Goal: Task Accomplishment & Management: Manage account settings

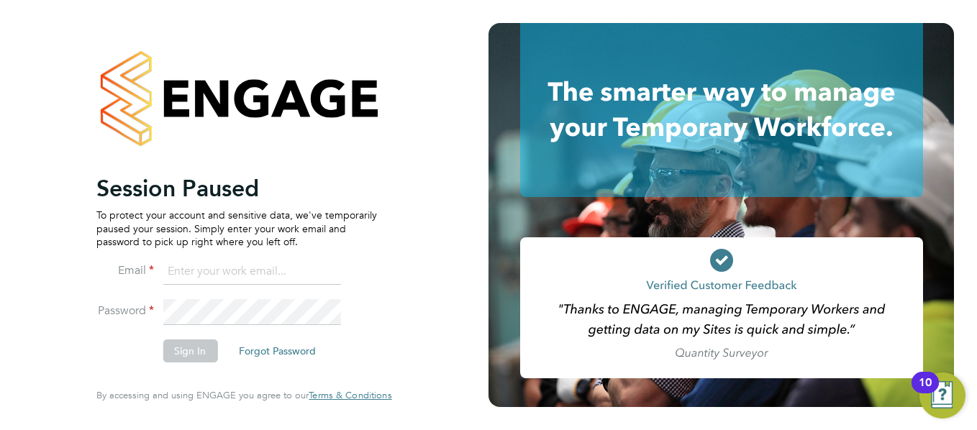
click at [231, 268] on input at bounding box center [252, 272] width 178 height 26
click at [324, 272] on input "Jane.Kamau@ncclondon.ac.uk" at bounding box center [252, 272] width 178 height 26
type input "J"
type input "francesca.oriordan@ncclondon.ac.uk"
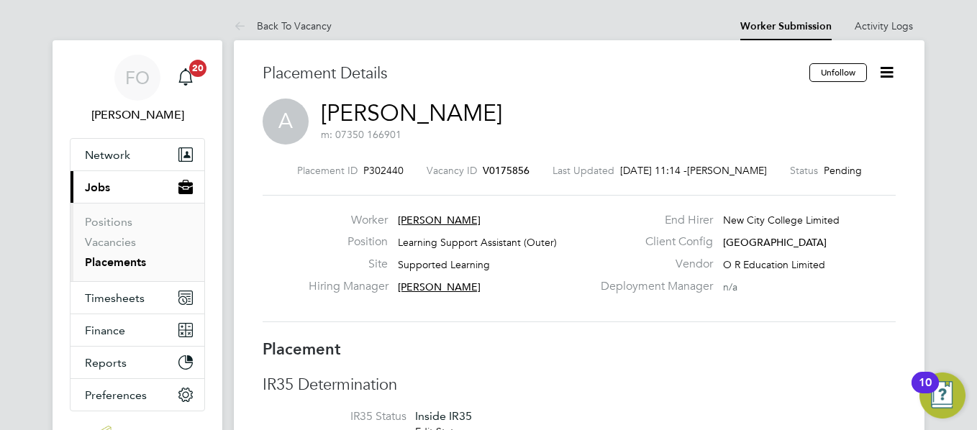
click at [118, 262] on link "Placements" at bounding box center [115, 262] width 61 height 14
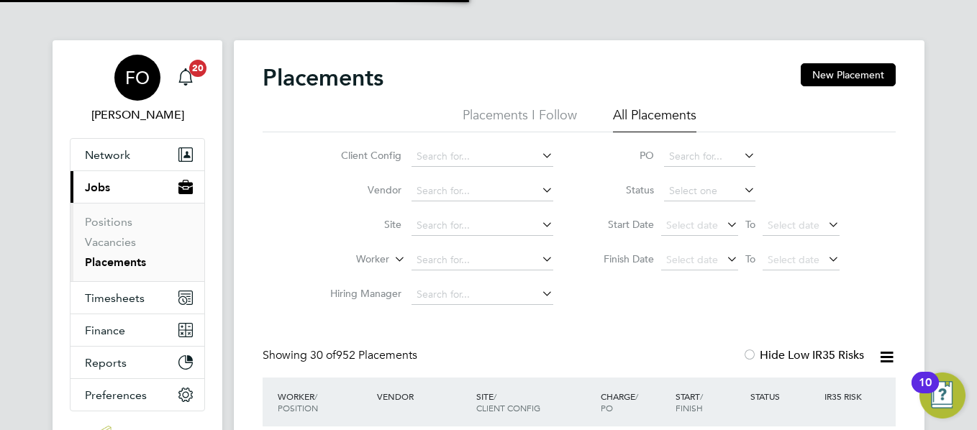
scroll to position [7, 7]
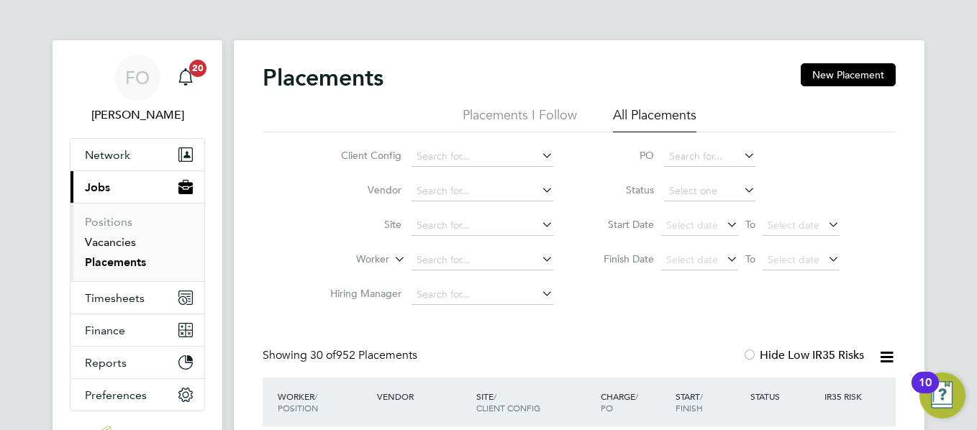
click at [123, 240] on link "Vacancies" at bounding box center [110, 242] width 51 height 14
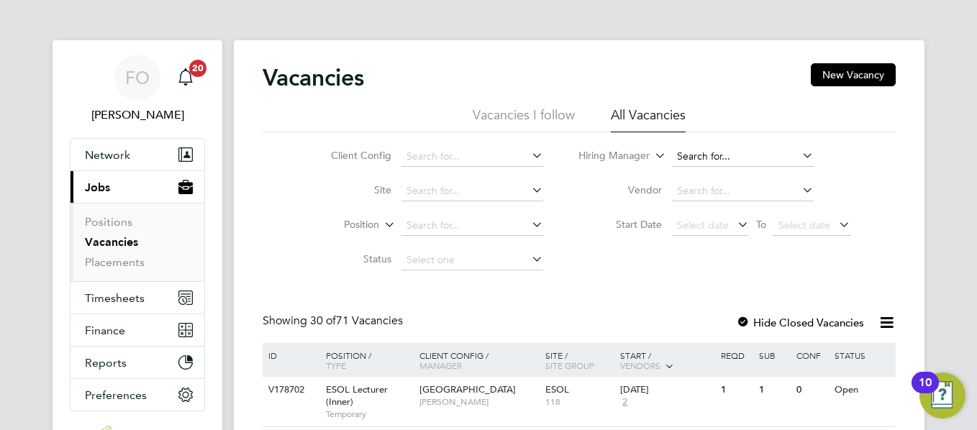
click at [711, 155] on input at bounding box center [743, 157] width 142 height 20
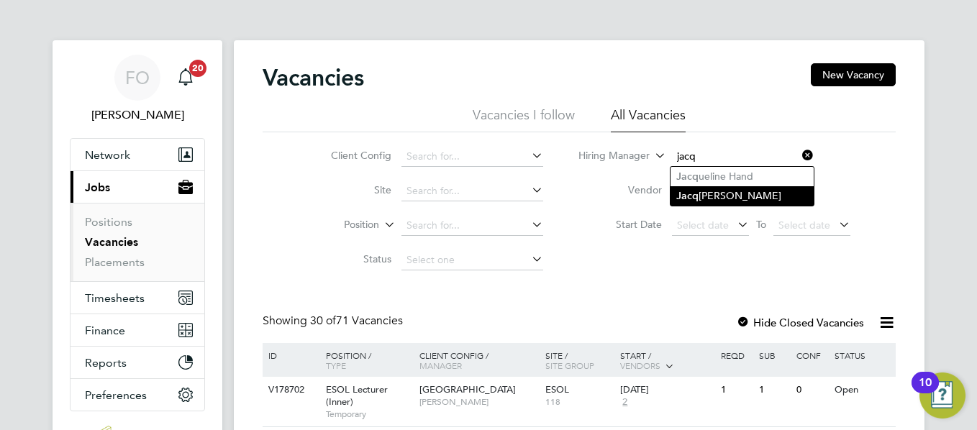
click at [731, 191] on li "Jacq ueline Mitchell" at bounding box center [742, 195] width 143 height 19
type input "[PERSON_NAME]"
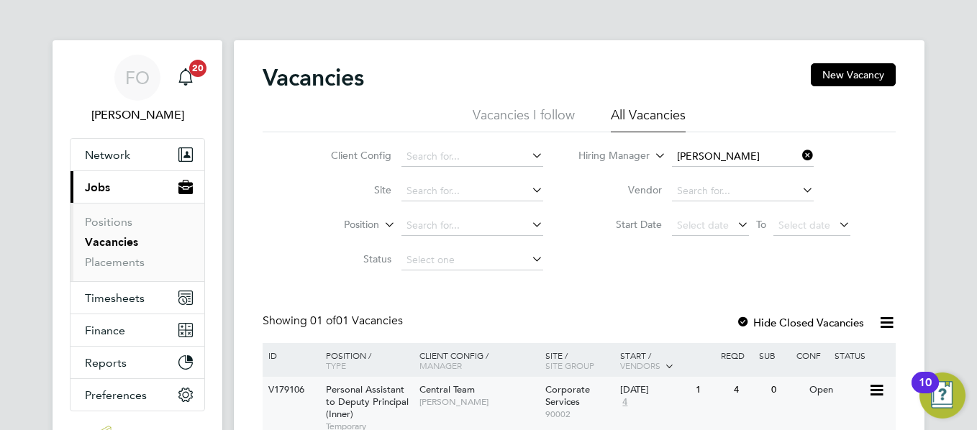
click at [492, 392] on div "Central Team Jacqueline Mitchell" at bounding box center [479, 395] width 126 height 37
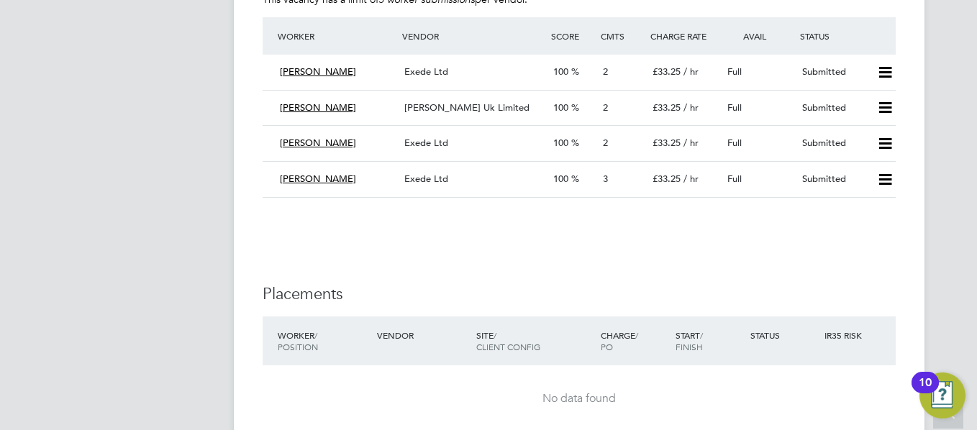
scroll to position [1929, 0]
click at [781, 97] on div "Full" at bounding box center [759, 109] width 75 height 24
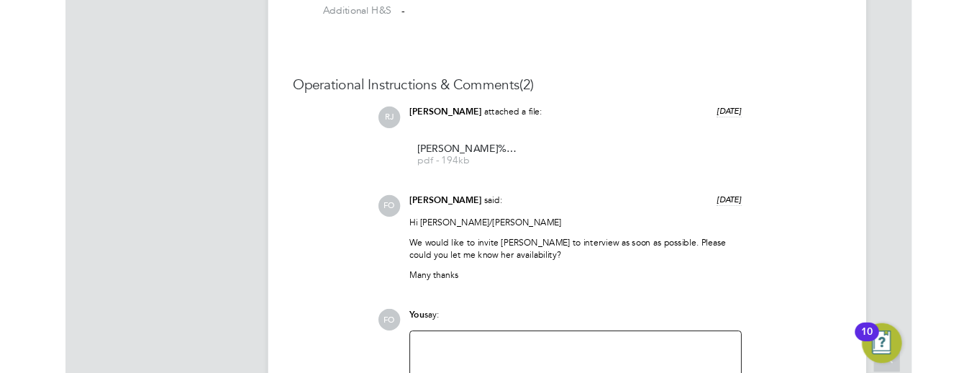
scroll to position [42, 101]
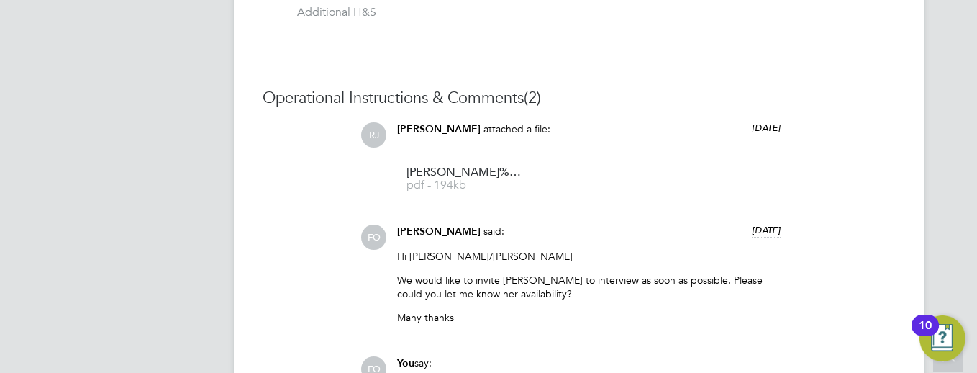
click at [894, 210] on div "RJ Robyn Johnston attached a file: 11 days ago Julie%20McGrath%20-%20MH%20CV pd…" at bounding box center [628, 228] width 535 height 212
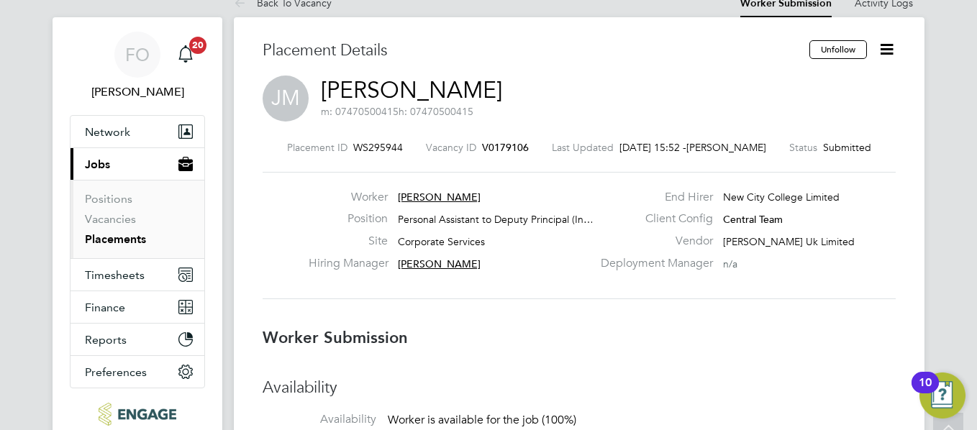
scroll to position [0, 0]
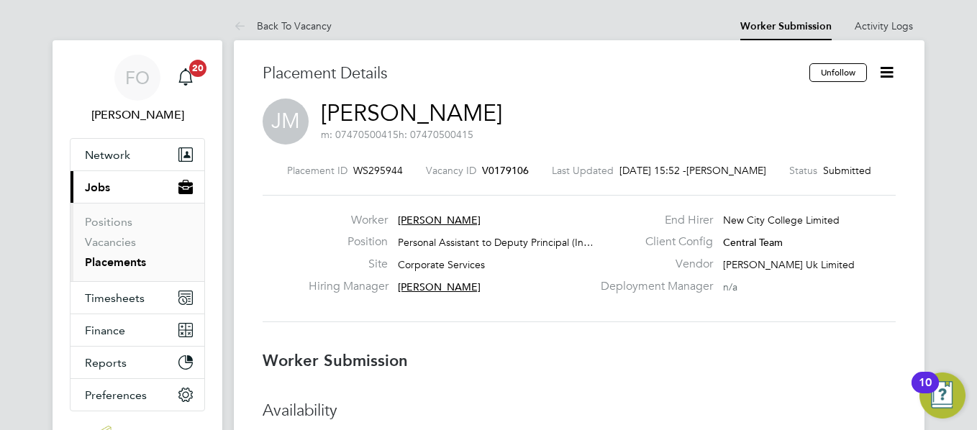
click at [885, 74] on icon at bounding box center [887, 72] width 18 height 18
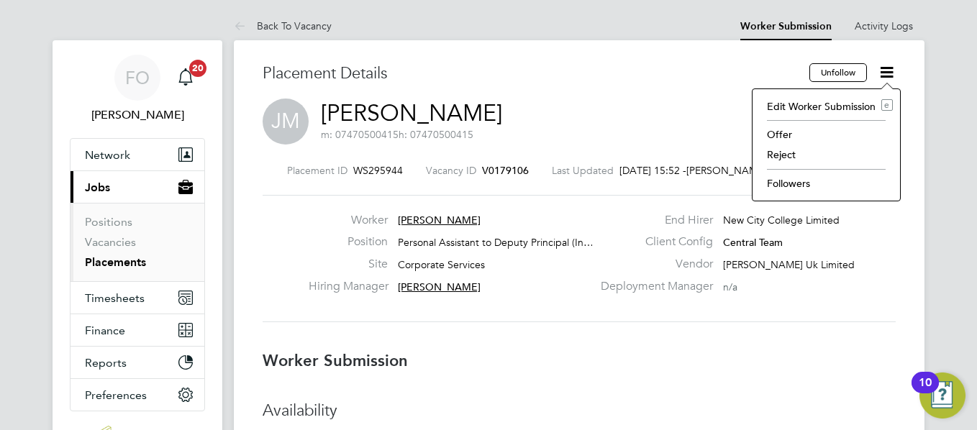
click at [797, 176] on li "Followers" at bounding box center [826, 183] width 133 height 20
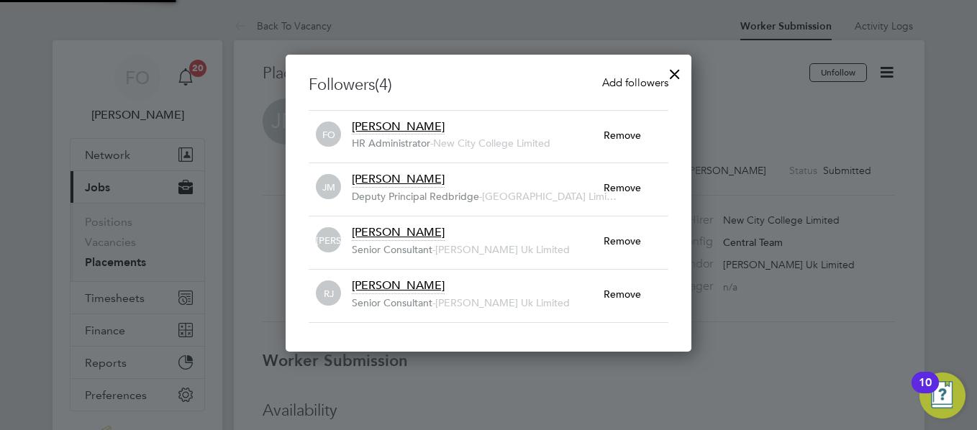
scroll to position [298, 407]
click at [672, 71] on div at bounding box center [675, 71] width 26 height 26
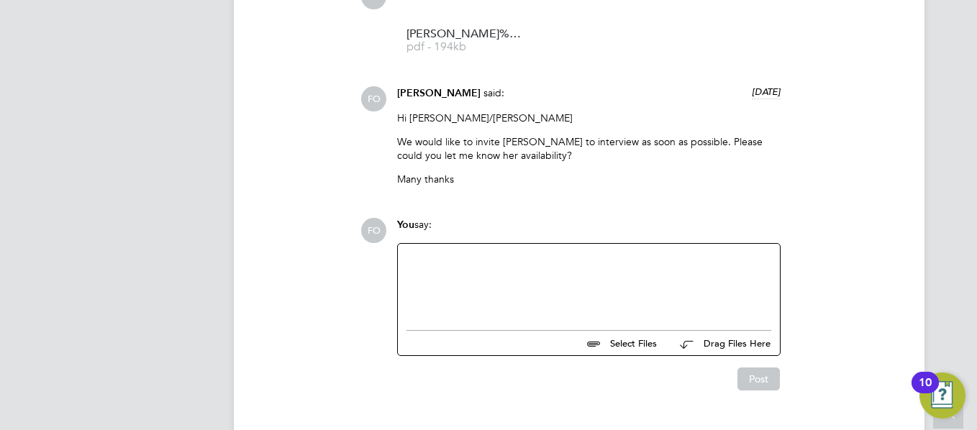
scroll to position [1410, 0]
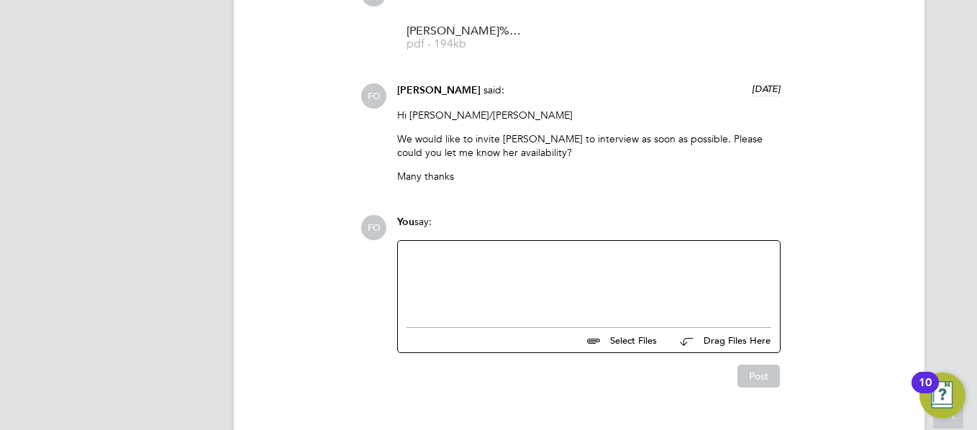
click at [579, 273] on div at bounding box center [589, 281] width 365 height 62
click at [620, 281] on div "Would Julie be avaliable for an interview this friday at 9:30am please?" at bounding box center [589, 282] width 365 height 13
click at [609, 283] on div "Would Julie be avaliable for an interview this friday at 9:30am please?" at bounding box center [589, 282] width 365 height 13
click at [501, 281] on div "Would Julie be avaliable for an interview this Friday at 9:30am please?" at bounding box center [589, 282] width 365 height 13
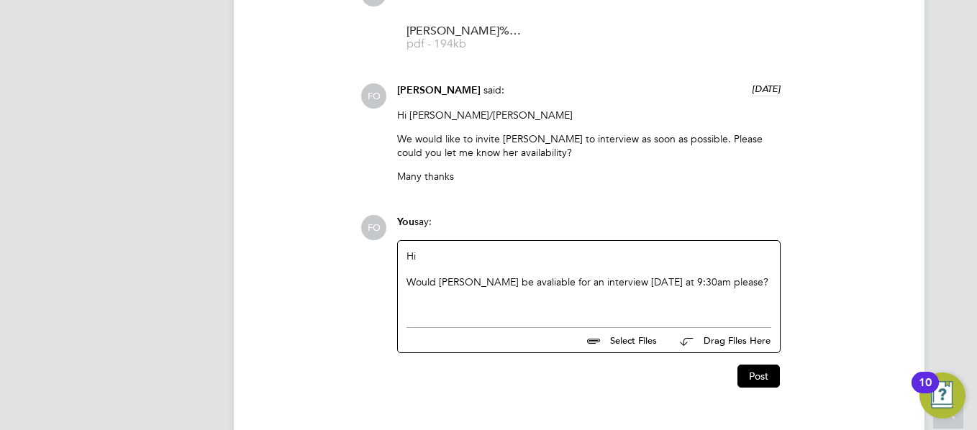
click at [501, 281] on div "Would Julie be avaliable for an interview this Friday at 9:30am please?" at bounding box center [589, 282] width 365 height 13
click at [489, 284] on div "Would Julie be avaliable for an interview this Friday at 9:30am please?" at bounding box center [589, 282] width 365 height 13
click at [513, 291] on div "Hi Would Julie be avialiable for an interview this Friday at 9:30am please?" at bounding box center [589, 281] width 365 height 62
click at [495, 284] on div "Would Julie be avialiable for an interview this Friday at 9:30am please?" at bounding box center [589, 282] width 365 height 13
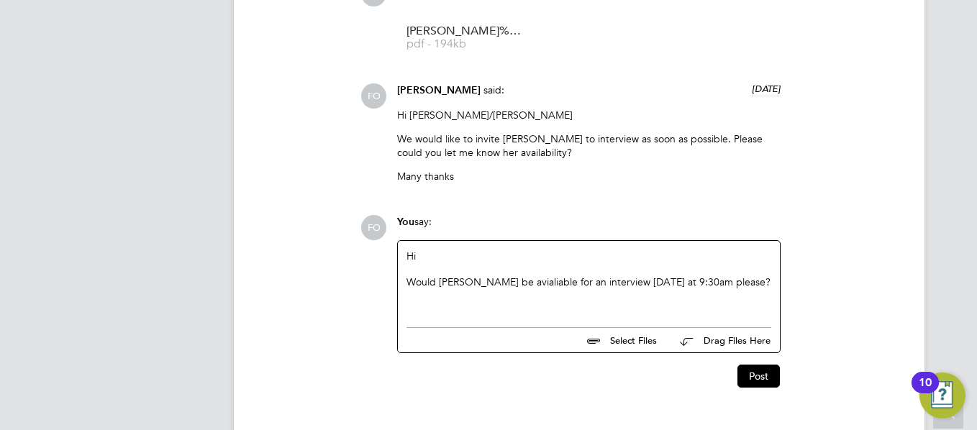
click at [517, 282] on div "Would Julie be avialiable for an interview this Friday at 9:30am please?" at bounding box center [589, 282] width 365 height 13
click at [755, 275] on div at bounding box center [589, 269] width 365 height 13
click at [753, 278] on div "Would Julie be available for an interview this Friday at 9:30am please?" at bounding box center [589, 282] width 365 height 13
click at [767, 372] on button "Post" at bounding box center [759, 379] width 42 height 23
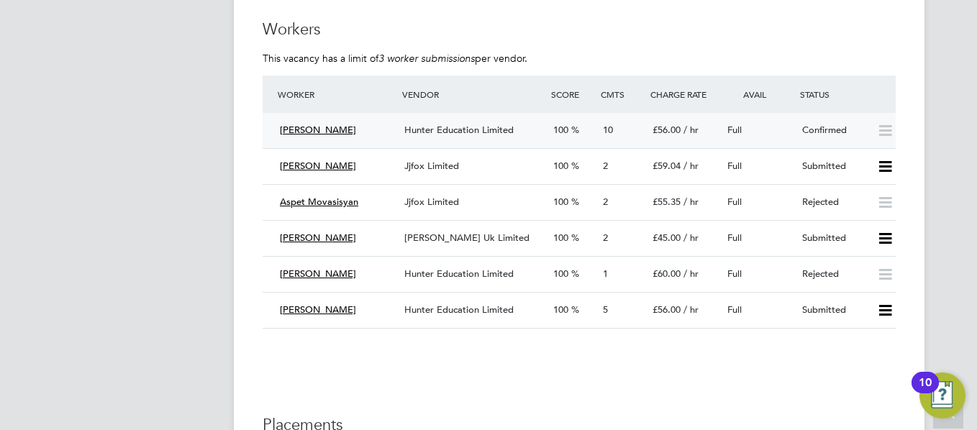
click at [802, 135] on div "Confirmed" at bounding box center [834, 131] width 75 height 24
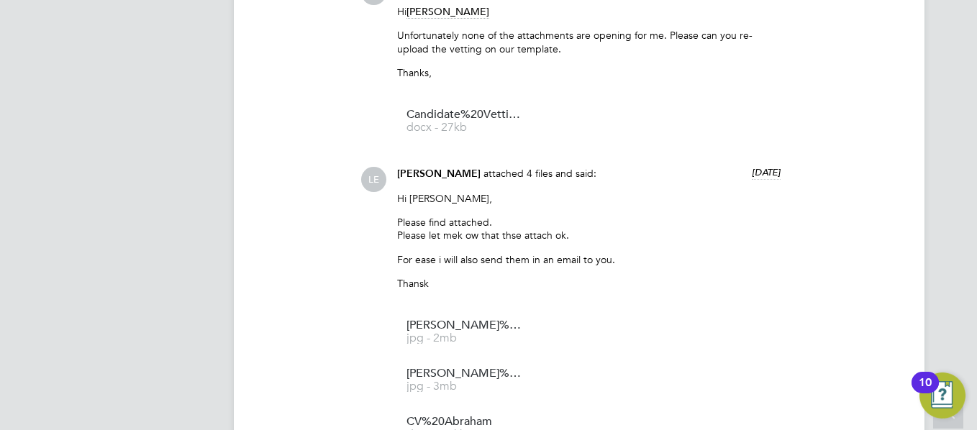
scroll to position [3359, 0]
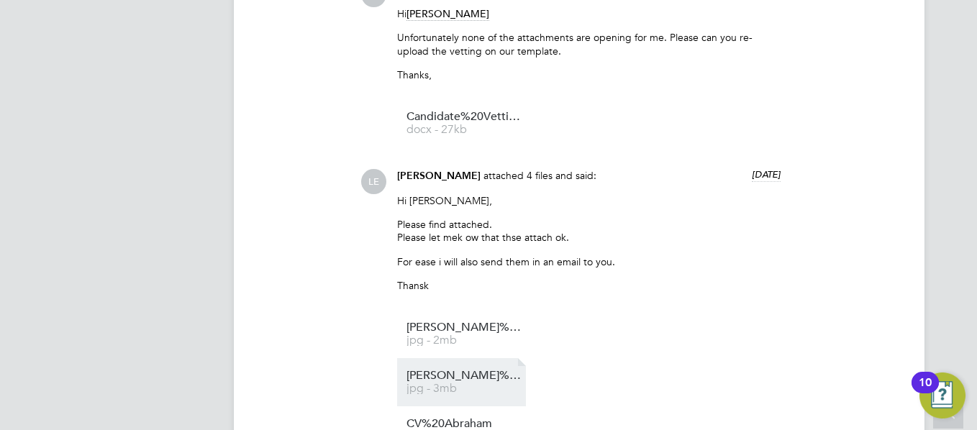
click at [450, 381] on li "Abraham%20Passport jpg - 3mb" at bounding box center [461, 382] width 129 height 48
click at [487, 381] on span "Abraham%20Passport" at bounding box center [464, 376] width 115 height 11
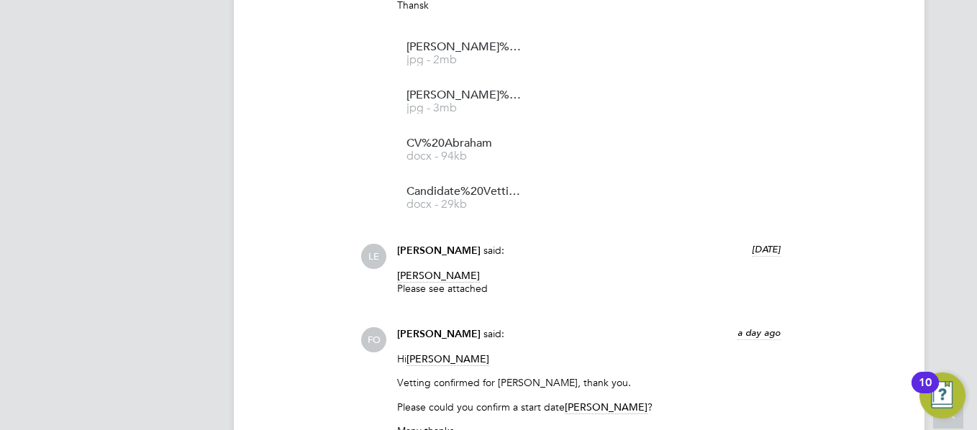
scroll to position [3618, 0]
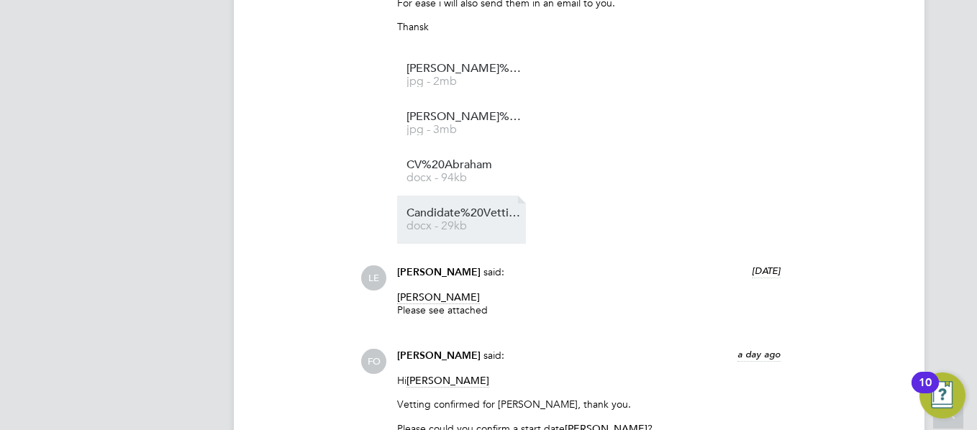
click at [468, 232] on link "Candidate%20Vetting%20Form%20-%20Abraham%20Briscoe docx - 29kb" at bounding box center [464, 220] width 115 height 24
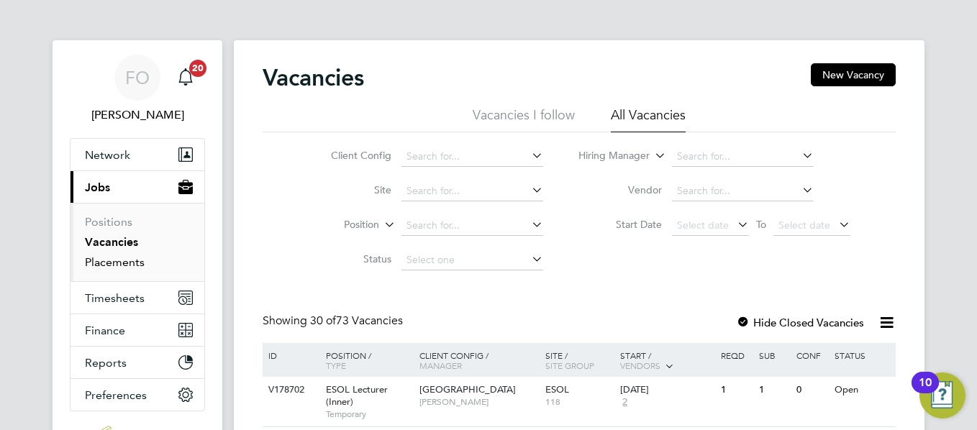
click at [135, 265] on link "Placements" at bounding box center [115, 262] width 60 height 14
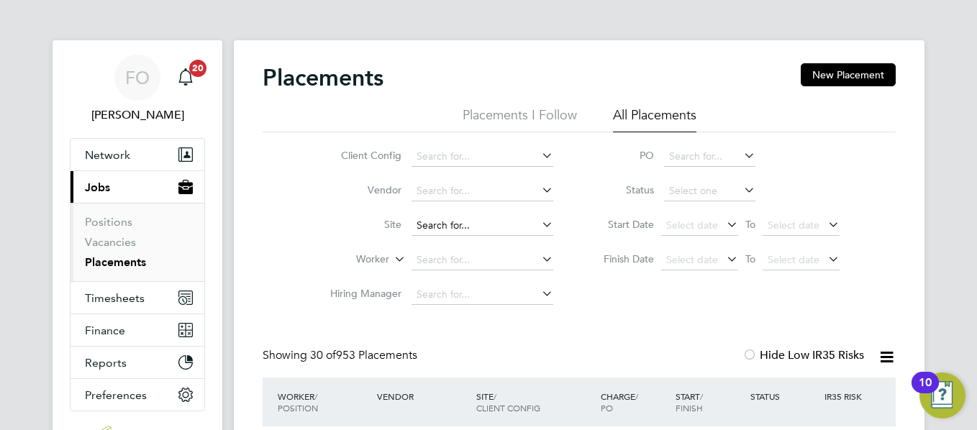
click at [453, 232] on input at bounding box center [483, 226] width 142 height 20
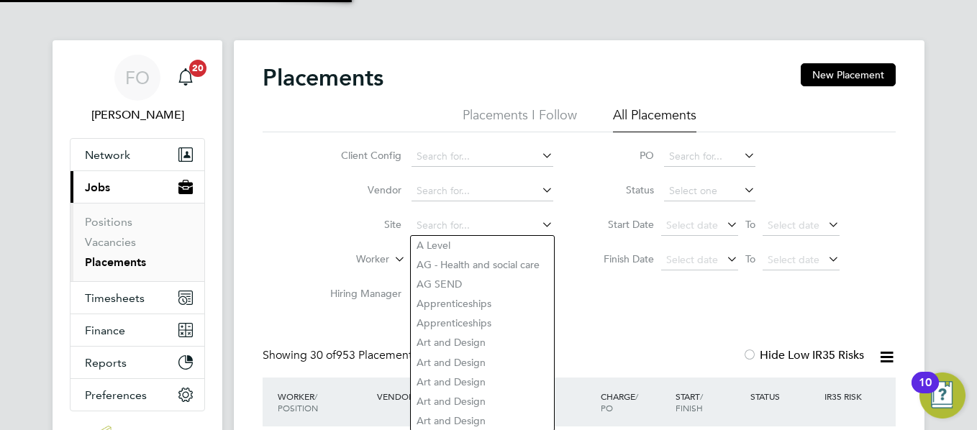
click at [596, 295] on div "Client Config Vendor Site Worker Hiring Manager PO Status Start Date Select dat…" at bounding box center [579, 222] width 633 height 180
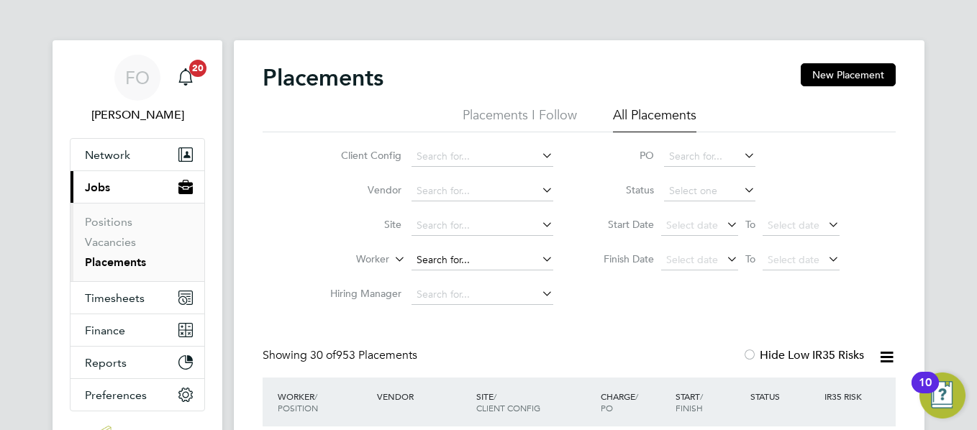
click at [479, 264] on input at bounding box center [483, 260] width 142 height 20
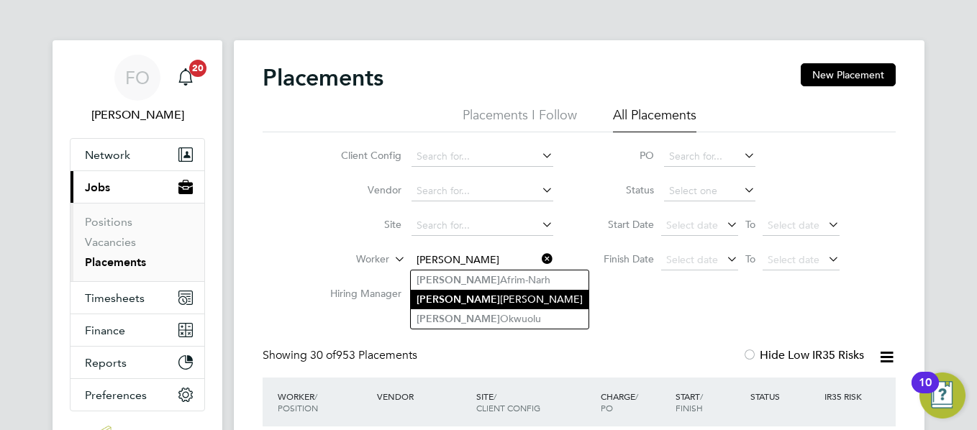
click at [486, 293] on li "Abraham Briscoe" at bounding box center [500, 299] width 178 height 19
type input "Abraham Briscoe"
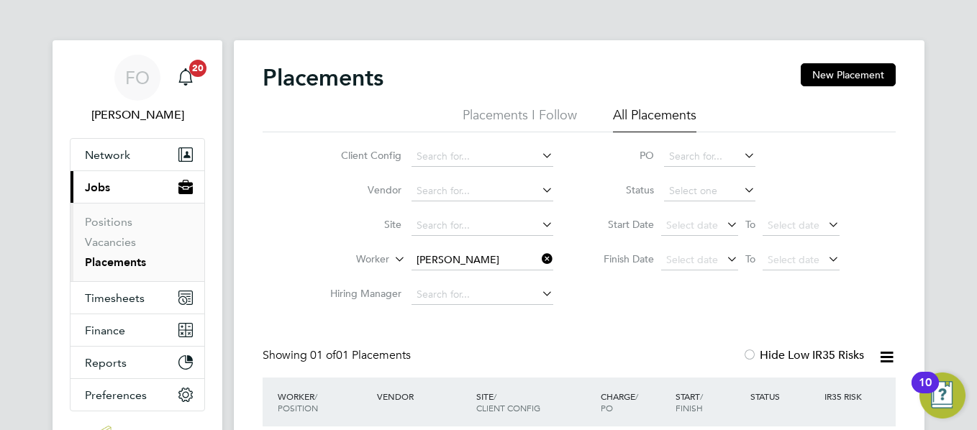
click at [975, 264] on div "FO Francesca O'Riordan Notifications 20 Applications: Network Team Members Busi…" at bounding box center [488, 286] width 977 height 572
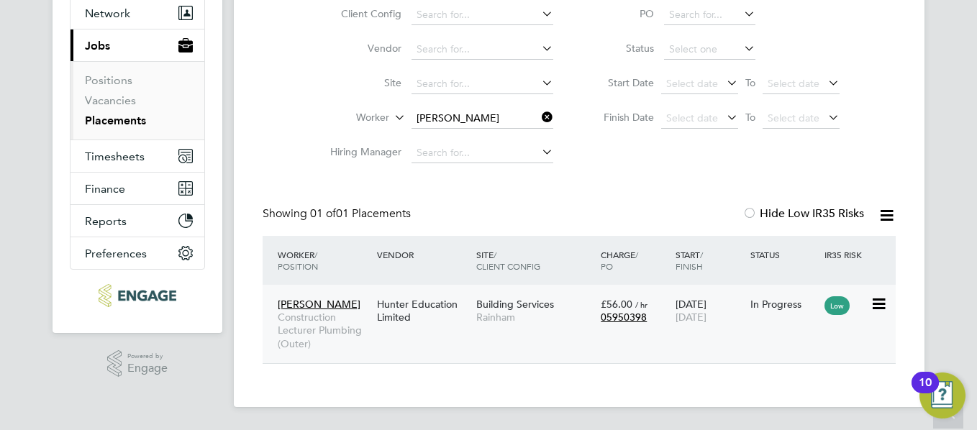
click at [730, 329] on div "01 Sep 2025 23 Oct 2025" at bounding box center [709, 311] width 75 height 40
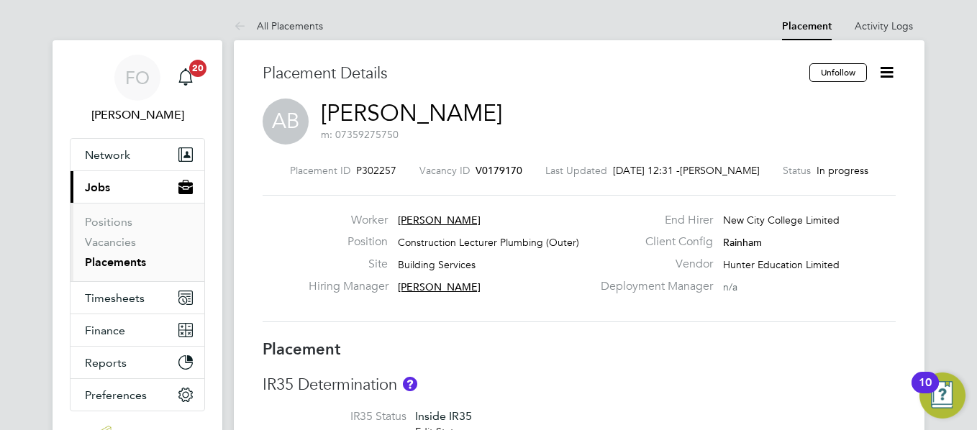
click at [890, 68] on icon at bounding box center [887, 72] width 18 height 18
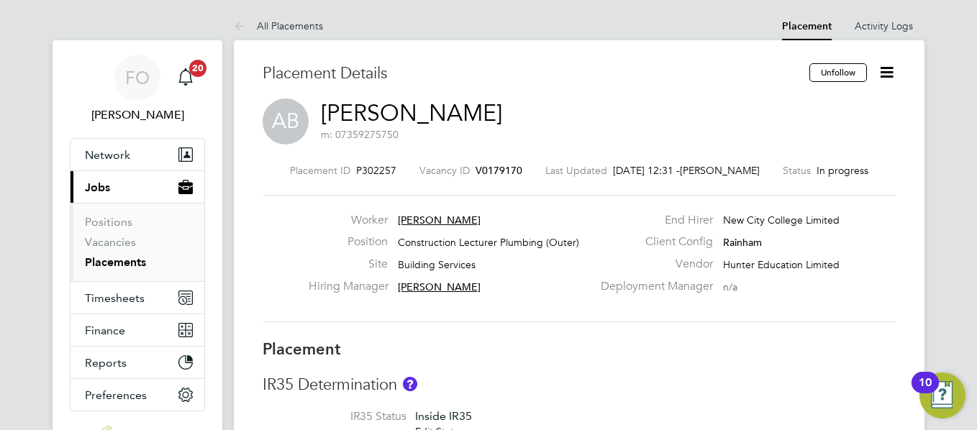
click at [491, 167] on span "V0179170" at bounding box center [499, 170] width 47 height 13
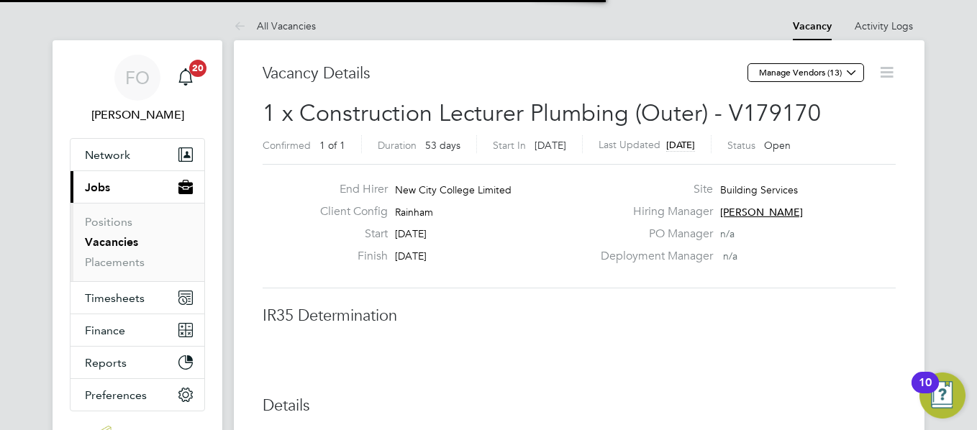
scroll to position [7, 7]
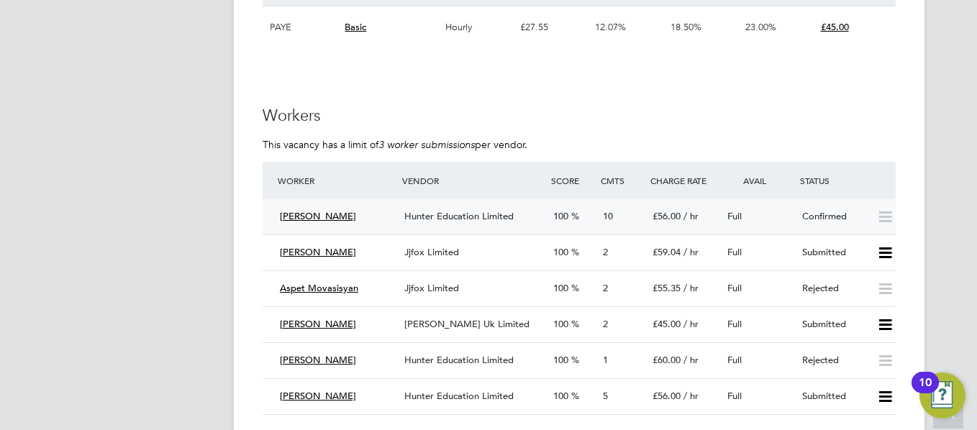
click at [789, 208] on div "Full" at bounding box center [759, 217] width 75 height 24
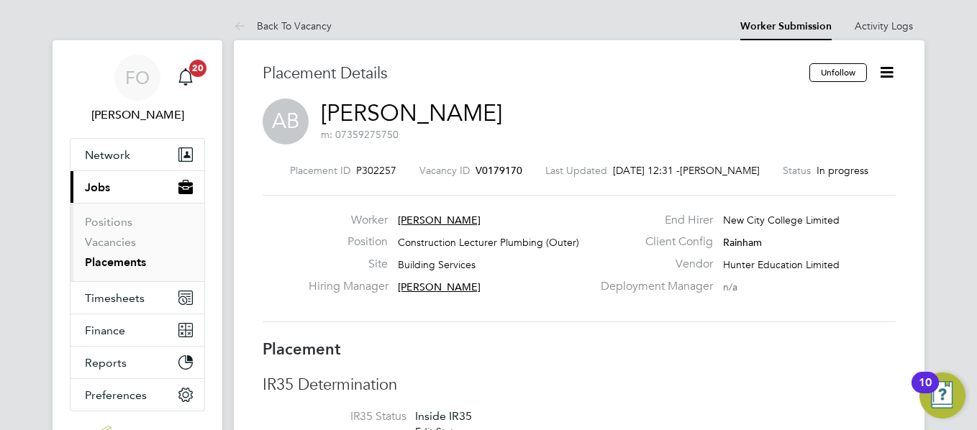
click at [490, 171] on span "V0179170" at bounding box center [499, 170] width 47 height 13
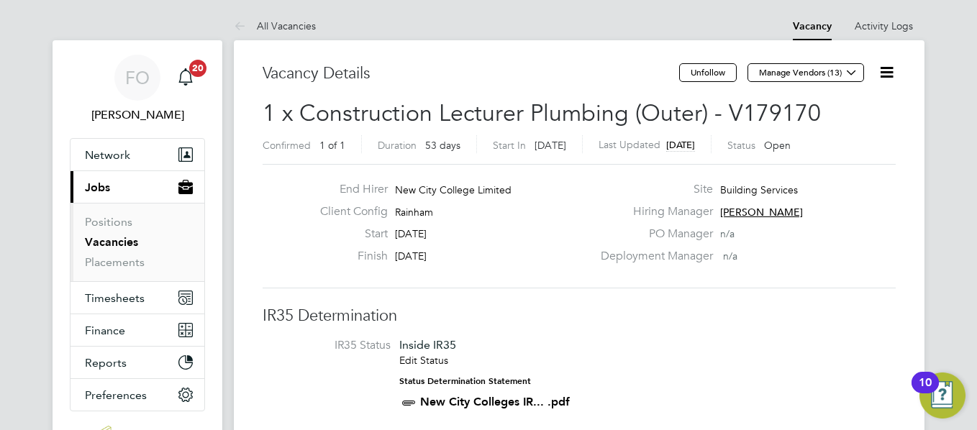
click at [886, 74] on icon at bounding box center [887, 72] width 18 height 18
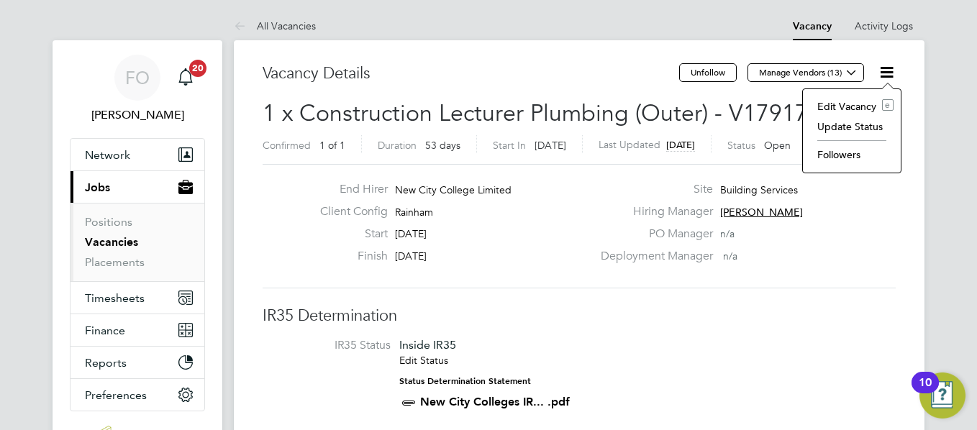
click at [855, 127] on li "Update Status" at bounding box center [851, 127] width 83 height 20
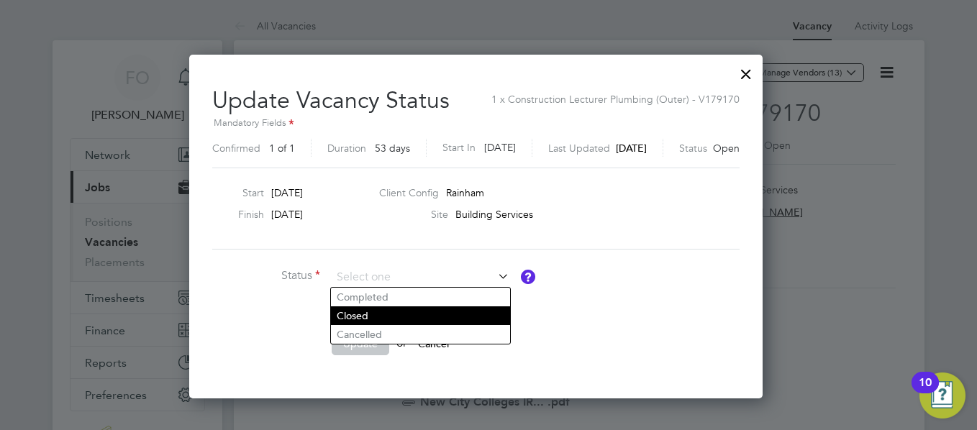
click at [366, 311] on li "Closed" at bounding box center [420, 316] width 179 height 19
type input "Closed"
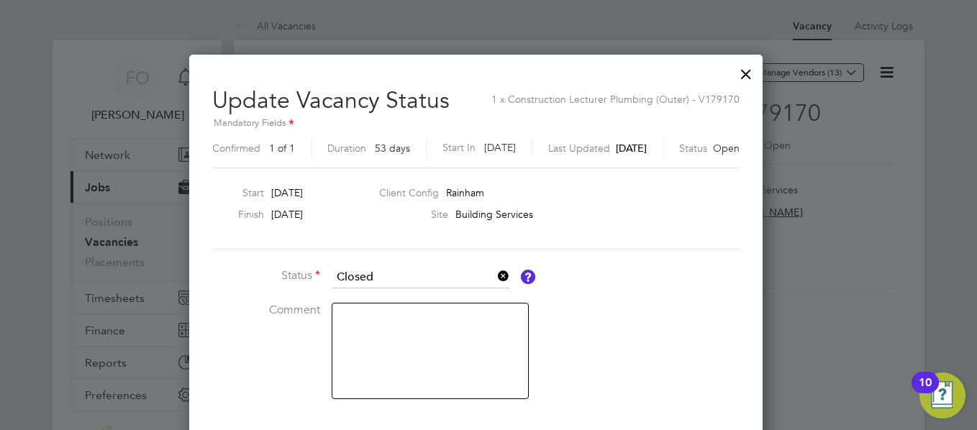
click at [394, 312] on textarea at bounding box center [430, 351] width 197 height 96
type textarea "Filled"
click at [763, 399] on div "Update Vacancy Status 1 x Construction Lecturer Plumbing (Outer) - V179170 Mand…" at bounding box center [476, 282] width 574 height 455
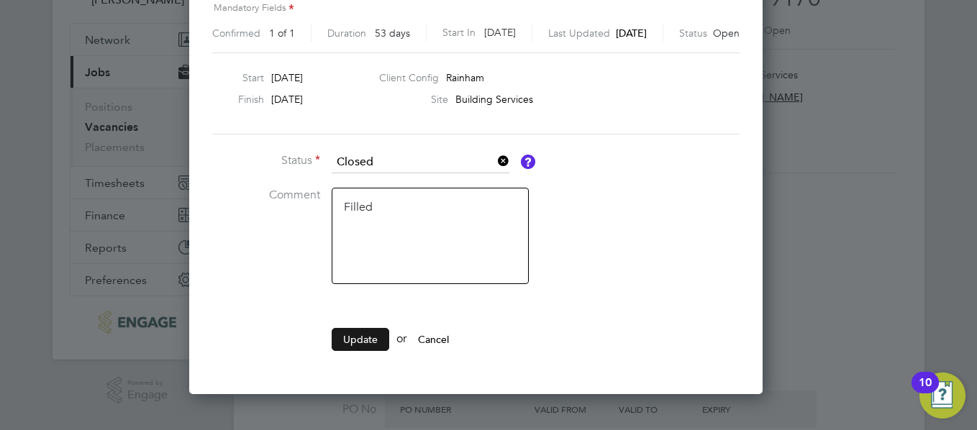
click at [343, 335] on button "Update" at bounding box center [361, 339] width 58 height 23
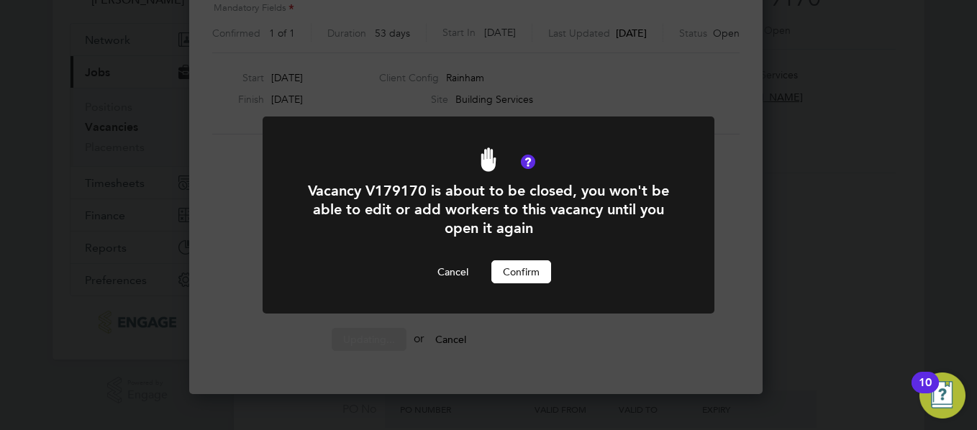
click at [535, 267] on button "Confirm" at bounding box center [521, 271] width 60 height 23
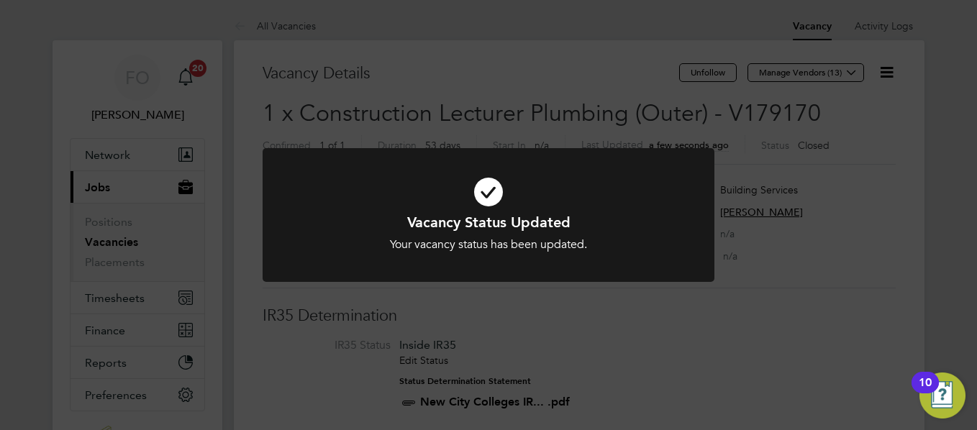
click at [643, 294] on div "Vacancy Status Updated Your vacancy status has been updated. Cancel Okay" at bounding box center [489, 224] width 452 height 152
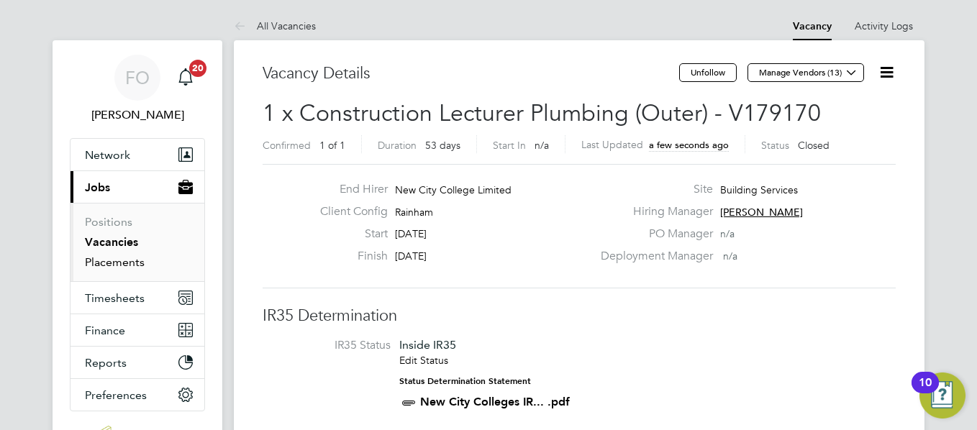
click at [122, 260] on link "Placements" at bounding box center [115, 262] width 60 height 14
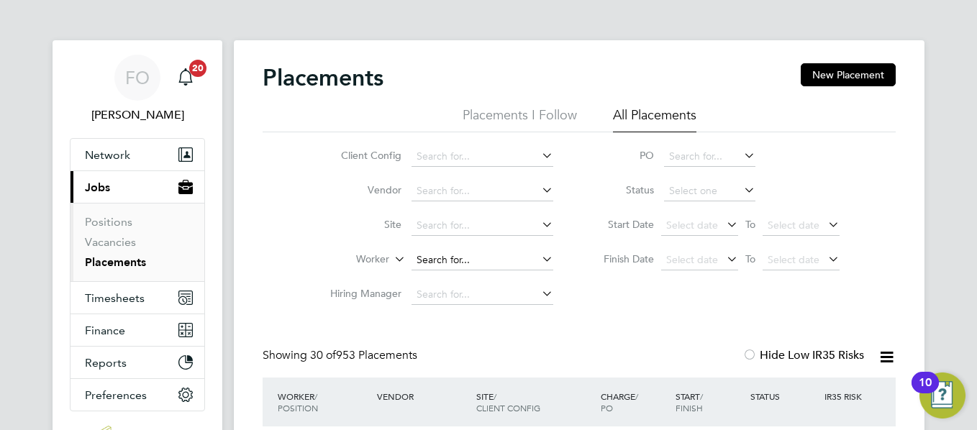
click at [427, 256] on input at bounding box center [483, 260] width 142 height 20
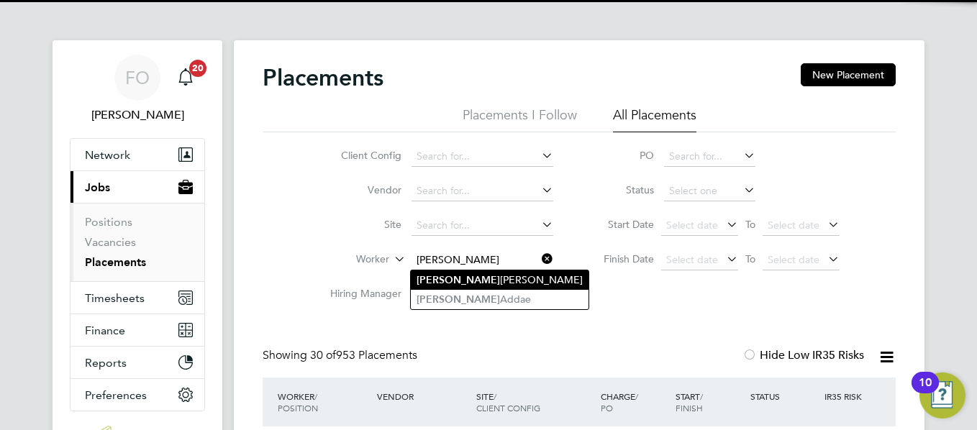
click at [466, 277] on li "Mike Nevitt" at bounding box center [500, 280] width 178 height 19
type input "Mike Nevitt"
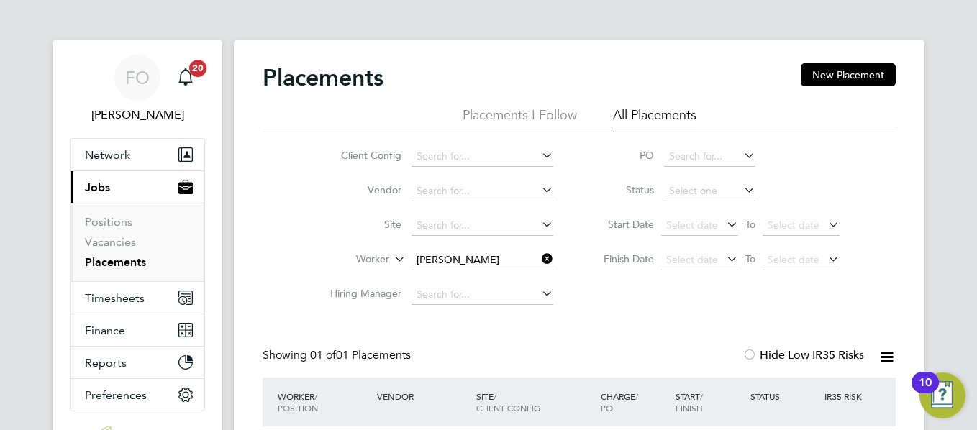
click at [976, 207] on html "FO Francesca O'Riordan Notifications 20 Applications: Network Team Members Busi…" at bounding box center [488, 286] width 977 height 572
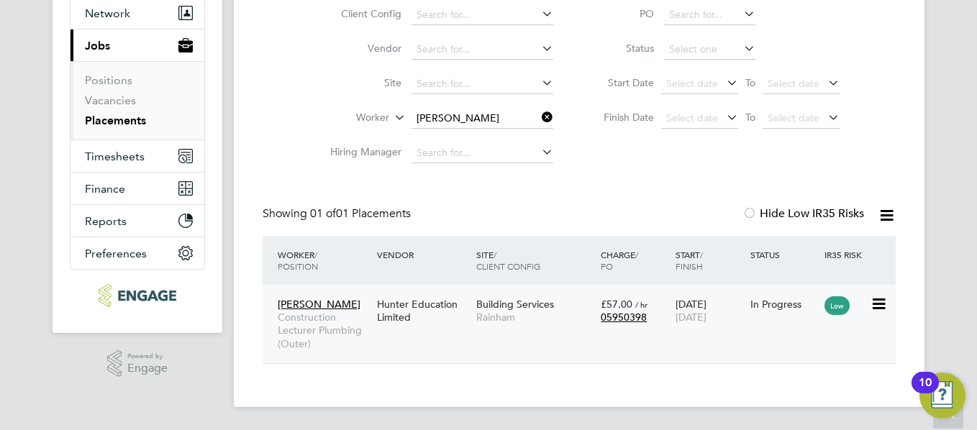
click at [524, 299] on span "Building Services" at bounding box center [515, 304] width 78 height 13
click at [539, 115] on icon at bounding box center [539, 117] width 0 height 20
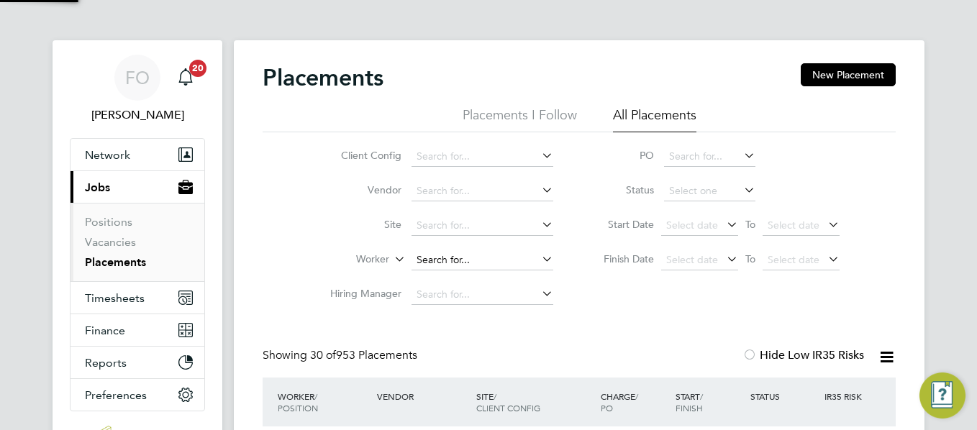
scroll to position [7, 7]
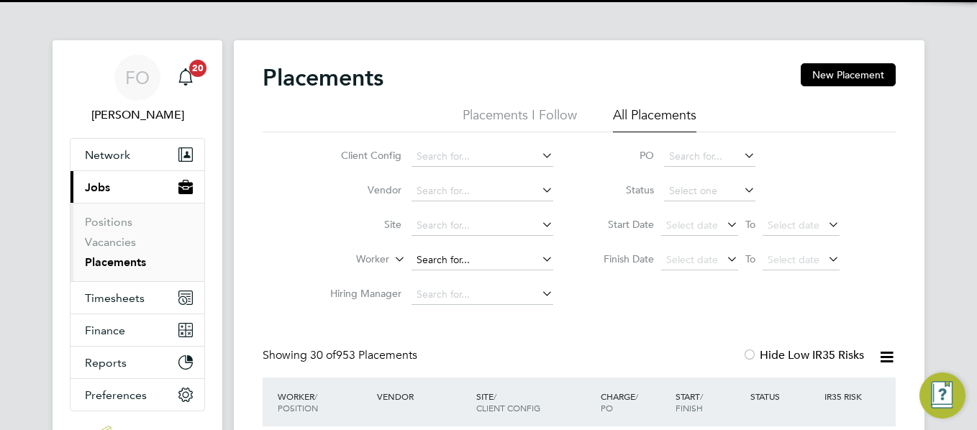
click at [448, 259] on input at bounding box center [483, 260] width 142 height 20
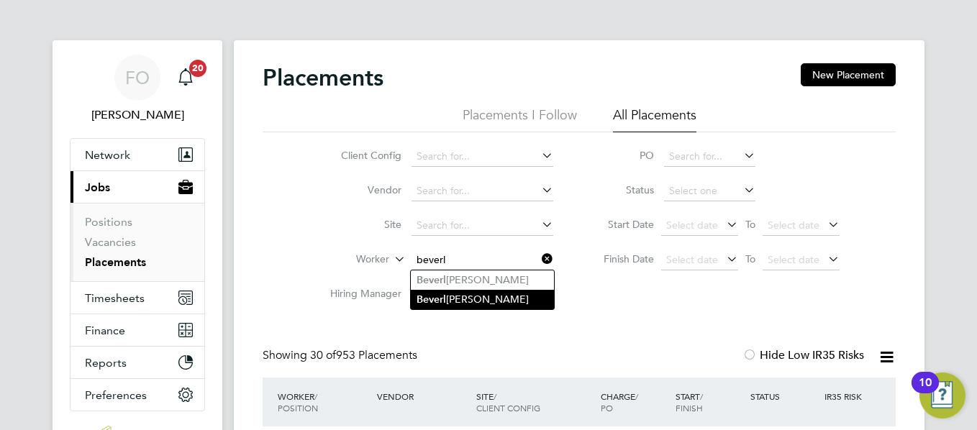
click at [501, 294] on li "Beverl ey Wilson" at bounding box center [482, 299] width 143 height 19
type input "[PERSON_NAME]"
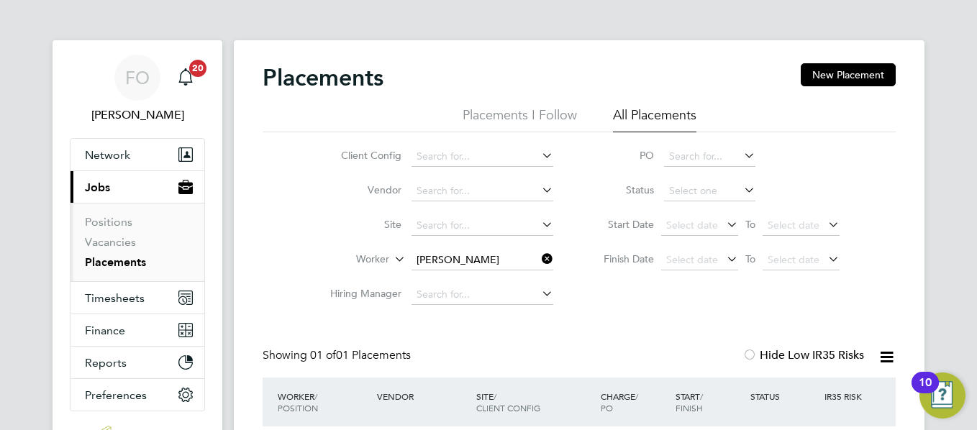
click at [973, 220] on div "FO Francesca O'Riordan Notifications 20 Applications: Network Team Members Busi…" at bounding box center [488, 279] width 977 height 559
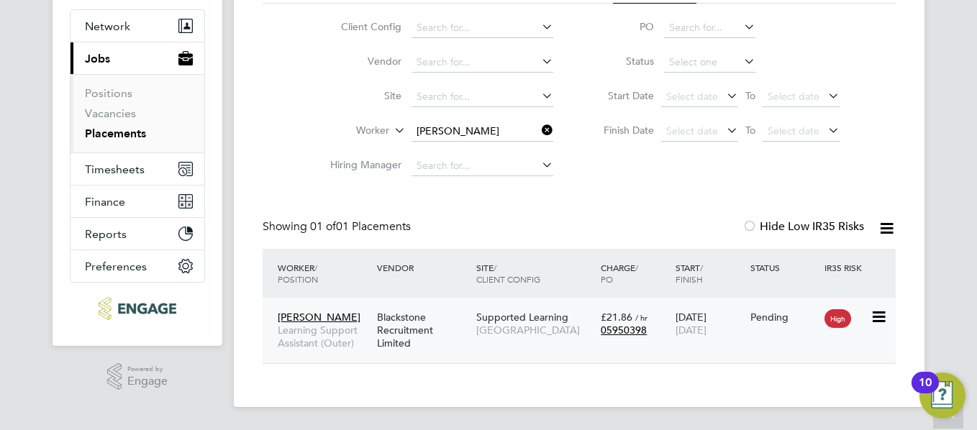
click at [560, 345] on div "Beverley Wilson Learning Support Assistant (Outer) Blackstone Recruitment Limit…" at bounding box center [579, 330] width 633 height 65
click at [573, 305] on div "Supported Learning Redbridge Campus" at bounding box center [535, 324] width 124 height 40
click at [761, 309] on div "Pending" at bounding box center [784, 317] width 75 height 27
click at [539, 128] on icon at bounding box center [539, 130] width 0 height 20
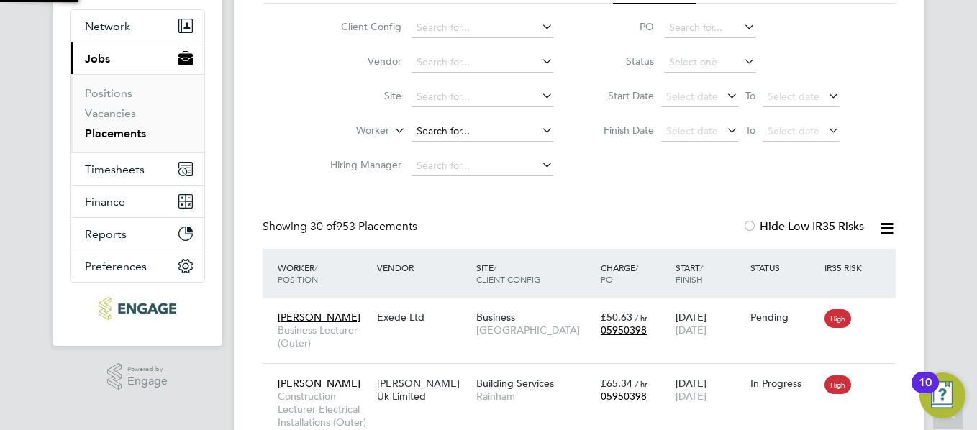
scroll to position [54, 100]
click at [497, 137] on input at bounding box center [483, 132] width 142 height 20
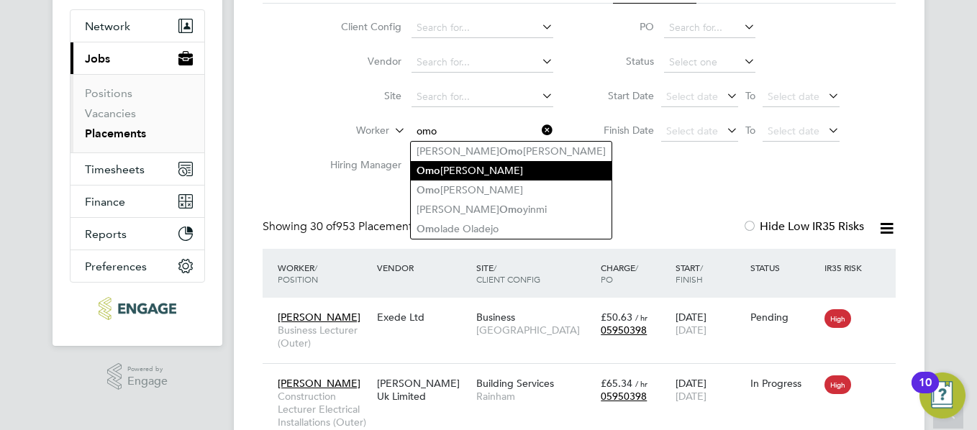
click at [533, 168] on li "Omo jolade Giwa" at bounding box center [511, 170] width 201 height 19
type input "Omojolade Giwa"
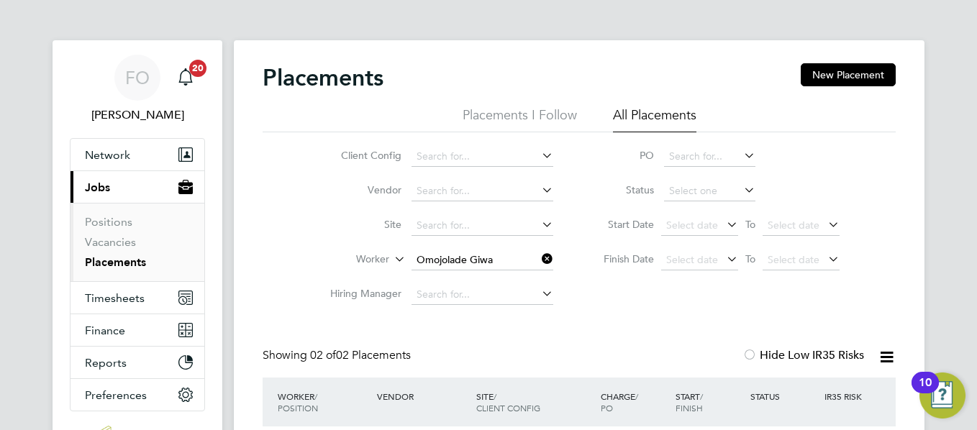
click at [976, 253] on html "FO Francesca O'Riordan Notifications 20 Applications: Network Team Members Busi…" at bounding box center [488, 325] width 977 height 651
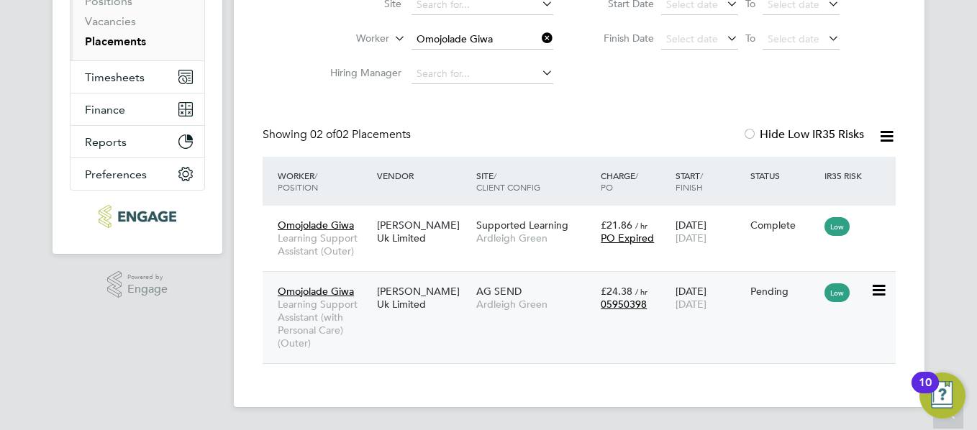
click at [792, 309] on div "Omojolade Giwa Learning Support Assistant (with Personal Care) (Outer) Morgan H…" at bounding box center [579, 317] width 633 height 92
click at [547, 289] on div "AG SEND Ardleigh Green" at bounding box center [535, 298] width 124 height 40
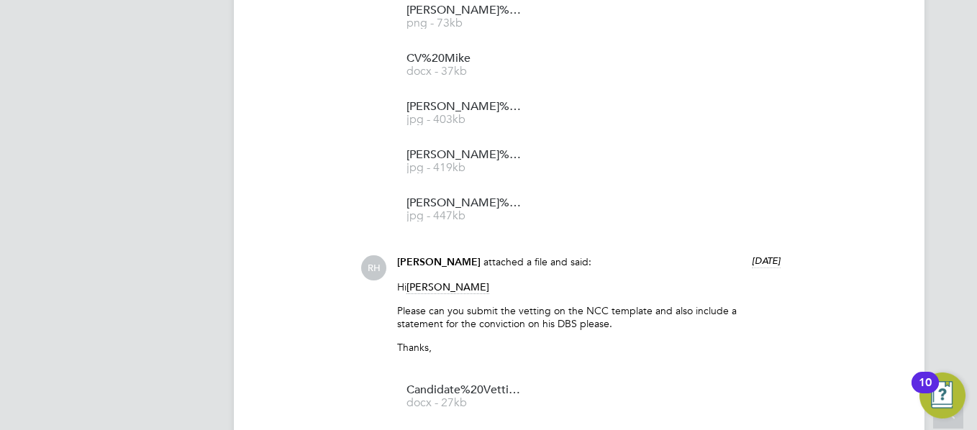
scroll to position [1468, 0]
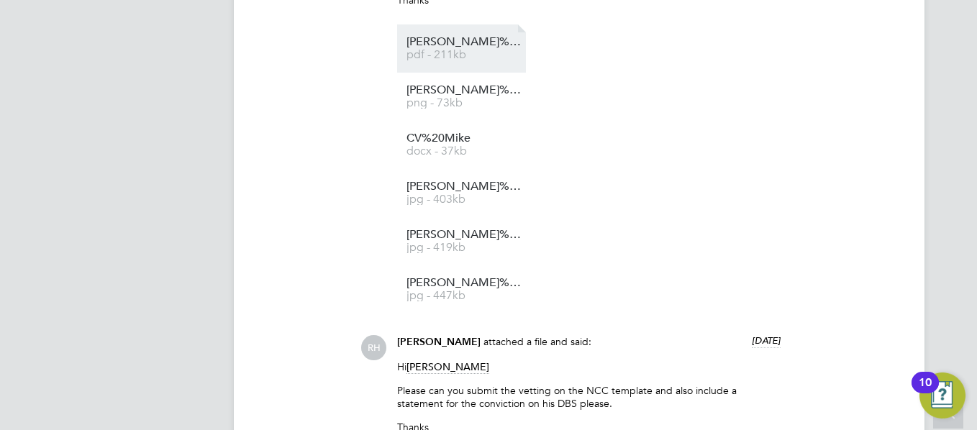
click at [475, 63] on li "Mike%20Nevitt%20Vetting%20Profile pdf - 211kb" at bounding box center [461, 48] width 129 height 48
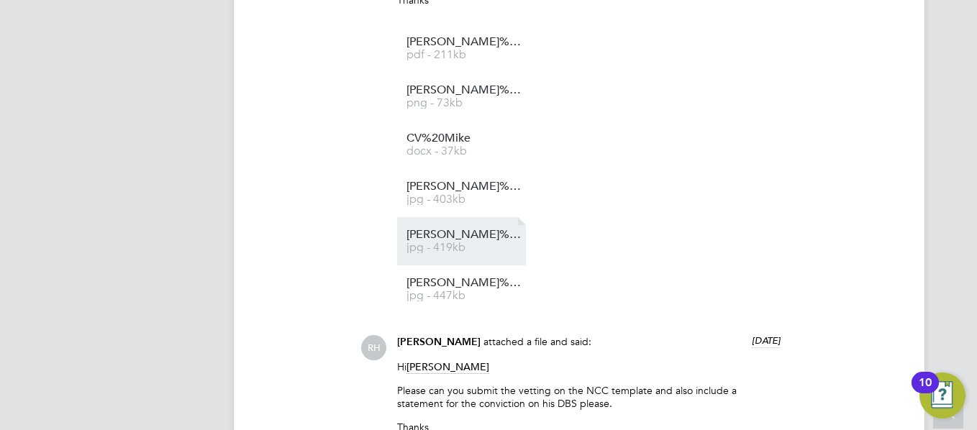
click at [463, 264] on li "Mike%20Nevitt%20DBS jpg - 419kb" at bounding box center [461, 241] width 129 height 48
click at [441, 243] on span "jpg - 419kb" at bounding box center [464, 248] width 115 height 11
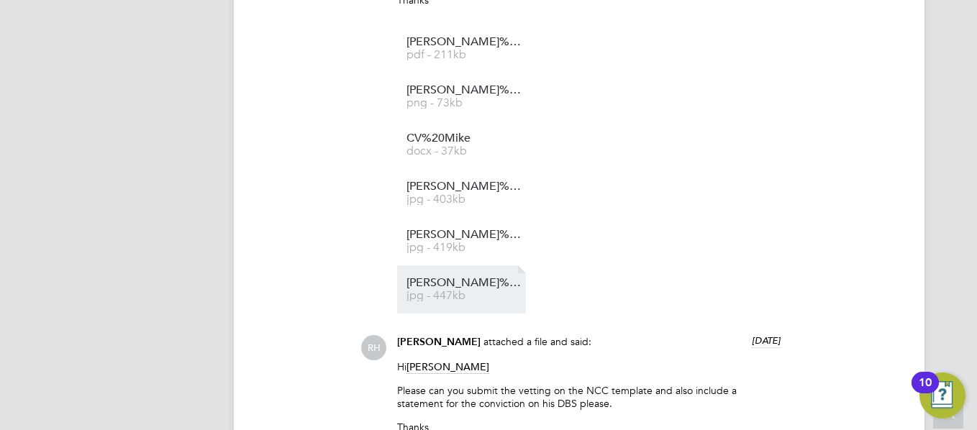
click at [475, 276] on li "Mike%20Nevitt%20Passport jpg - 447kb" at bounding box center [461, 290] width 129 height 48
click at [441, 294] on span "jpg - 447kb" at bounding box center [464, 296] width 115 height 11
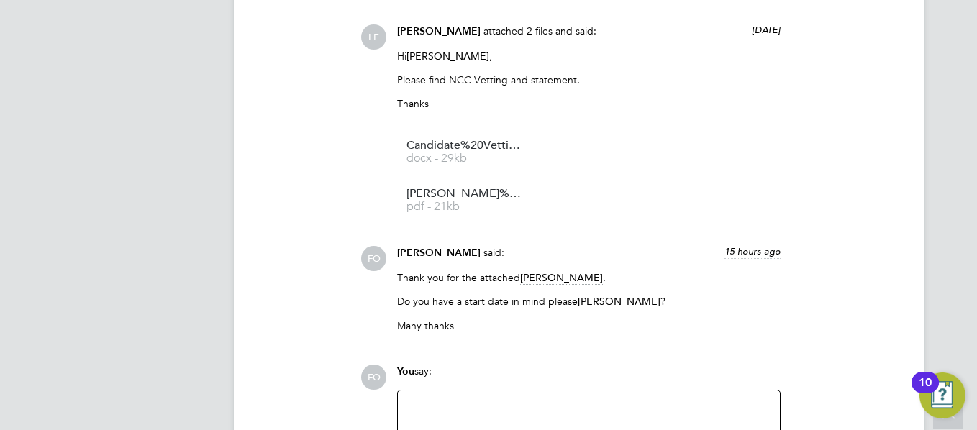
scroll to position [1929, 0]
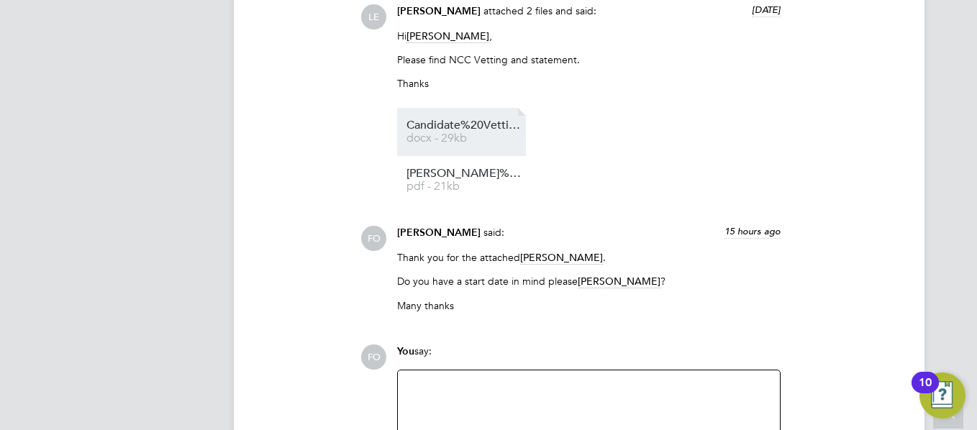
drag, startPoint x: 474, startPoint y: 129, endPoint x: 456, endPoint y: 127, distance: 18.8
click at [456, 127] on span "Candidate%20Vetting%20Form%20-%20Michael%20Nevitt" at bounding box center [464, 125] width 115 height 11
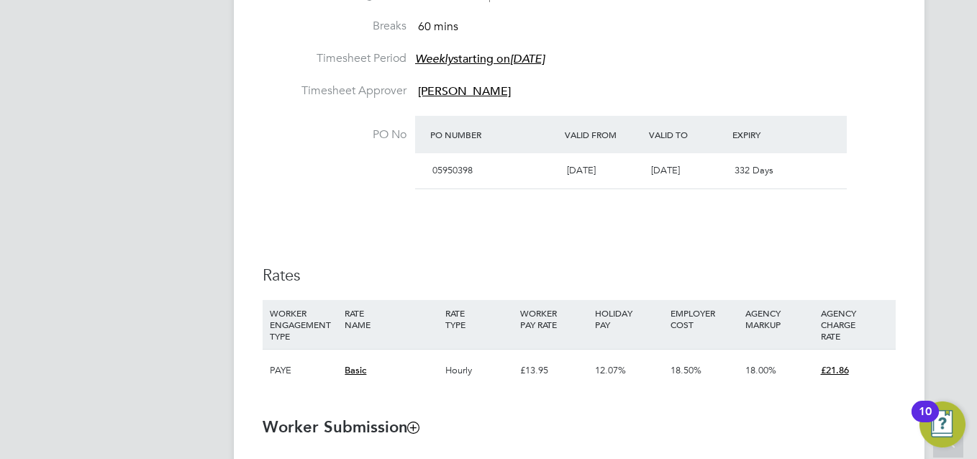
scroll to position [7, 7]
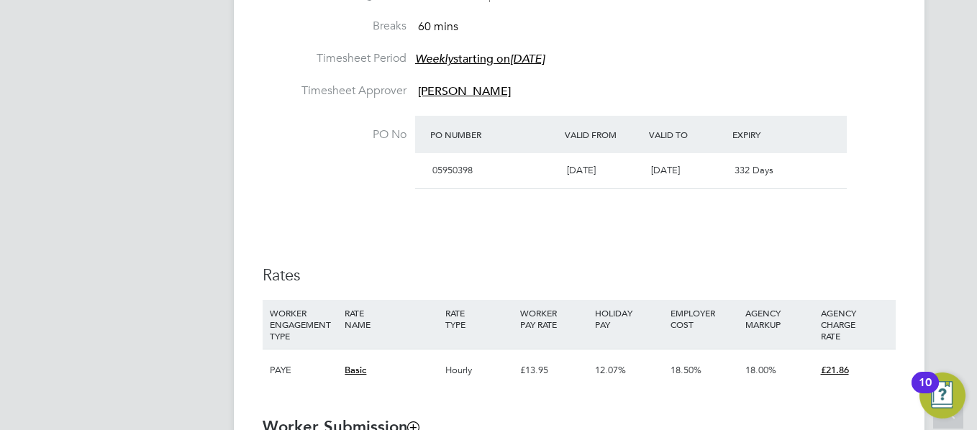
click at [976, 234] on html "FO Francesca O'Riordan Notifications 20 Applications: Network Team Members Busi…" at bounding box center [488, 347] width 977 height 2249
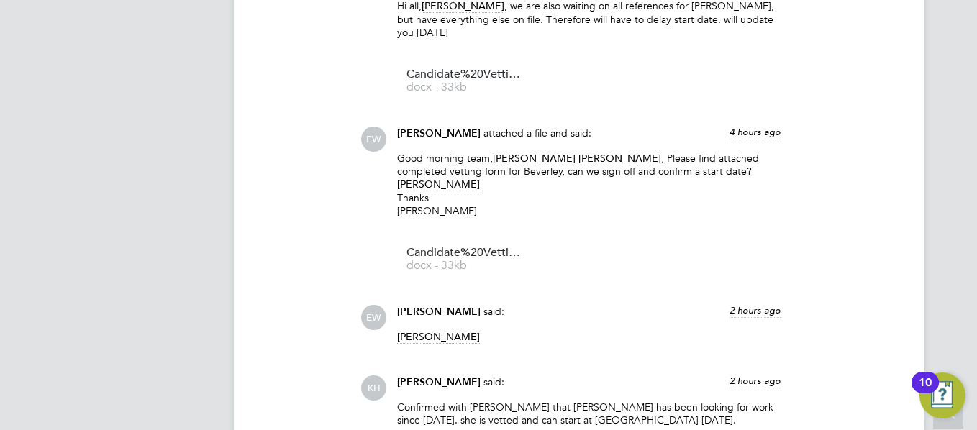
scroll to position [1559, 0]
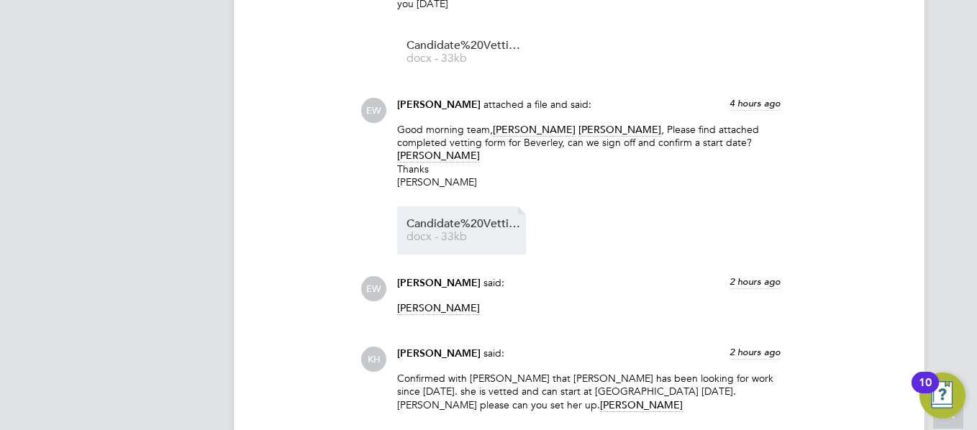
click at [445, 248] on li "Candidate%20Vetting%20Form%20-%20New%20-%20Beverley%20Wilson docx - 33kb" at bounding box center [461, 231] width 129 height 48
click at [459, 221] on span "Candidate%20Vetting%20Form%20-%20New%20-%20Beverley%20Wilson" at bounding box center [464, 224] width 115 height 11
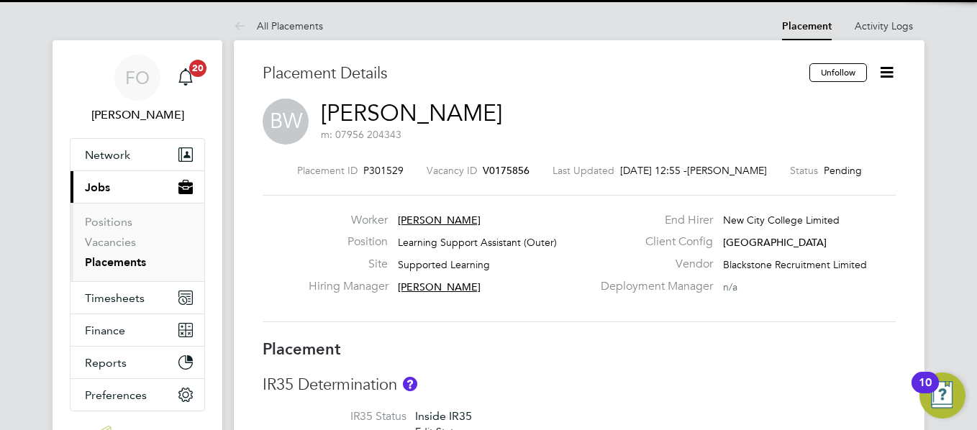
click at [888, 78] on icon at bounding box center [887, 72] width 18 height 18
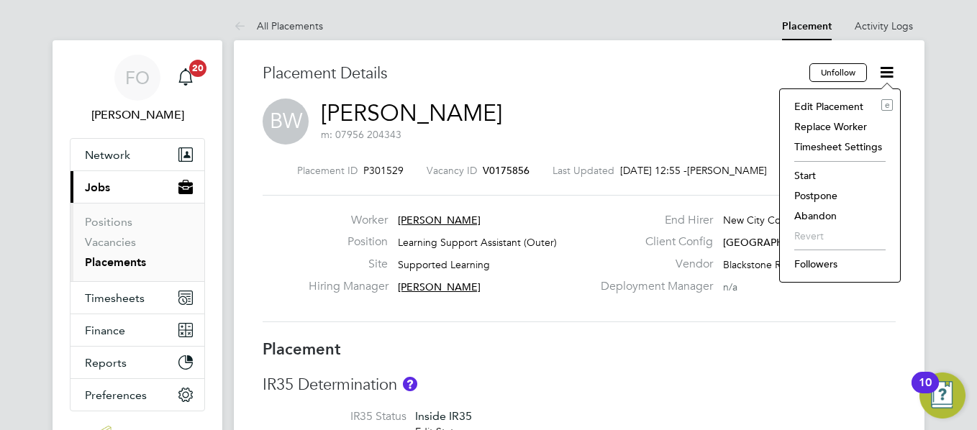
click at [819, 171] on li "Start" at bounding box center [840, 176] width 106 height 20
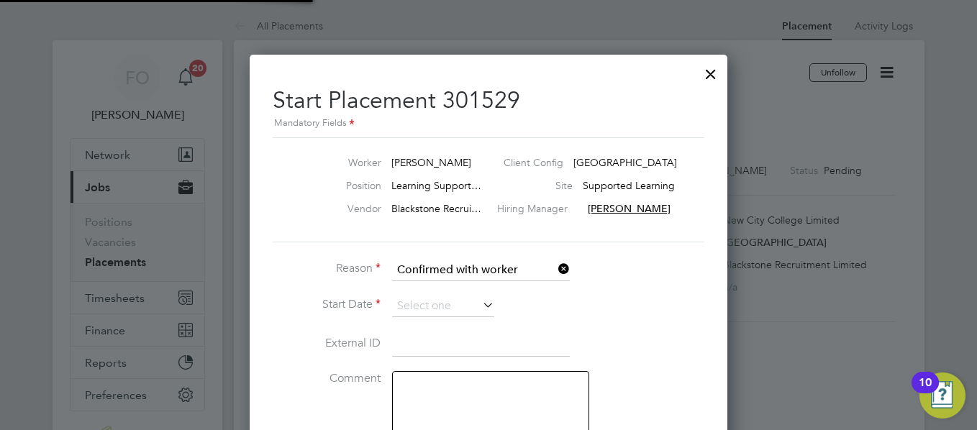
scroll to position [7, 7]
click at [463, 301] on input at bounding box center [443, 307] width 102 height 22
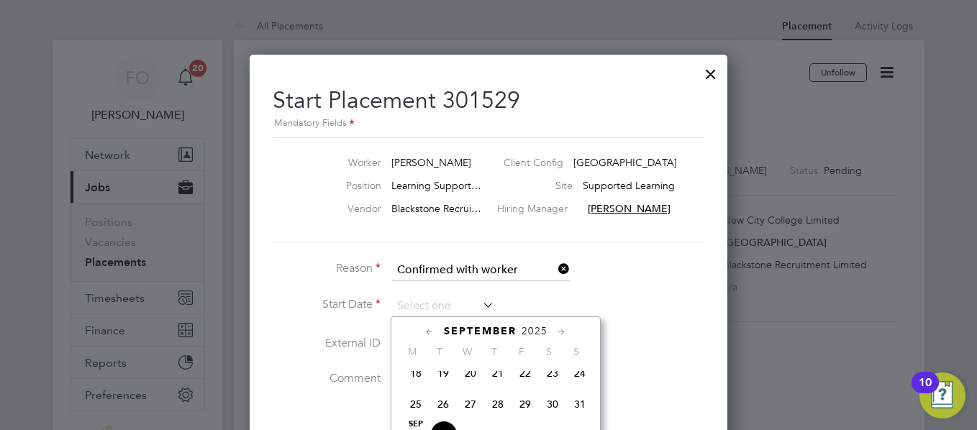
click at [656, 326] on li "Start Date" at bounding box center [489, 314] width 432 height 36
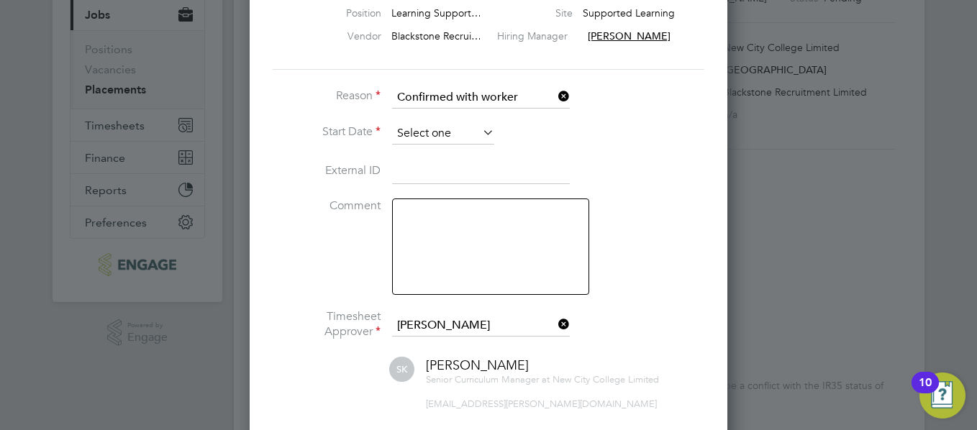
click at [445, 126] on input at bounding box center [443, 134] width 102 height 22
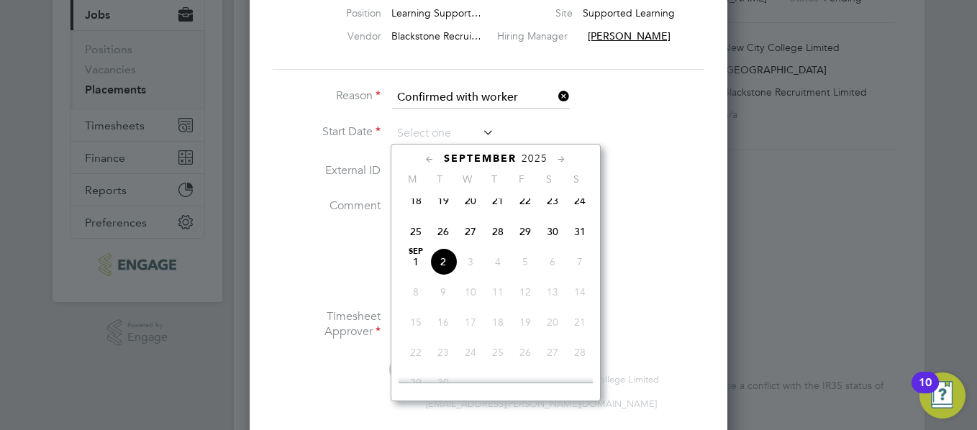
click at [443, 264] on span "2" at bounding box center [443, 261] width 27 height 27
type input "[DATE]"
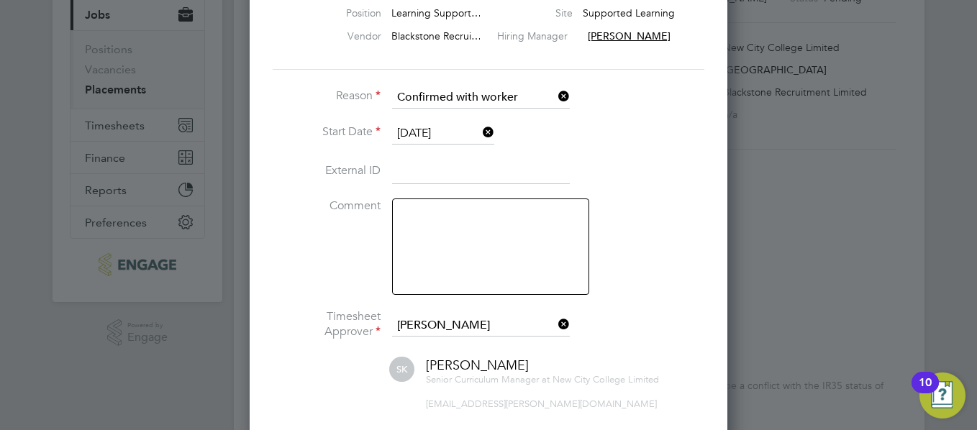
click at [456, 241] on textarea at bounding box center [490, 247] width 197 height 96
type textarea "Actual start date 03/09/2025"
click at [715, 311] on div "Start Placement 301529 Mandatory Fields Worker Beverley Wilson Client Config Re…" at bounding box center [489, 216] width 478 height 668
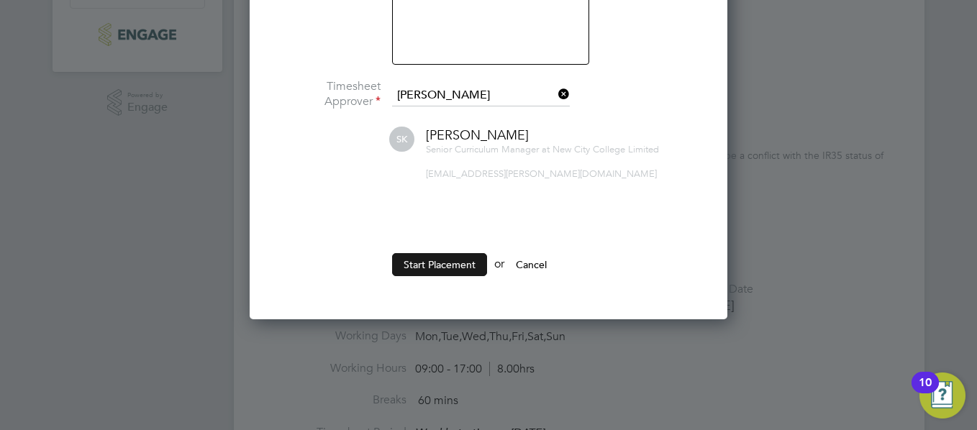
click at [416, 253] on button "Start Placement" at bounding box center [439, 264] width 95 height 23
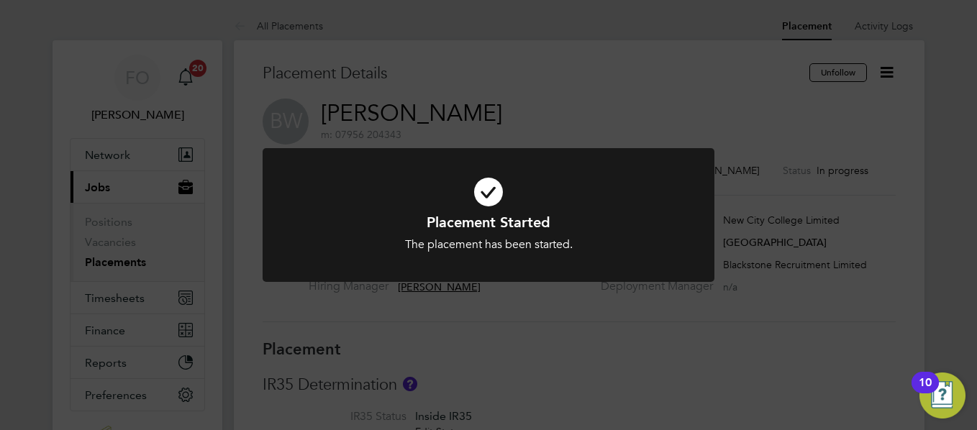
click at [638, 116] on div "Placement Started The placement has been started. Cancel Okay" at bounding box center [488, 215] width 977 height 430
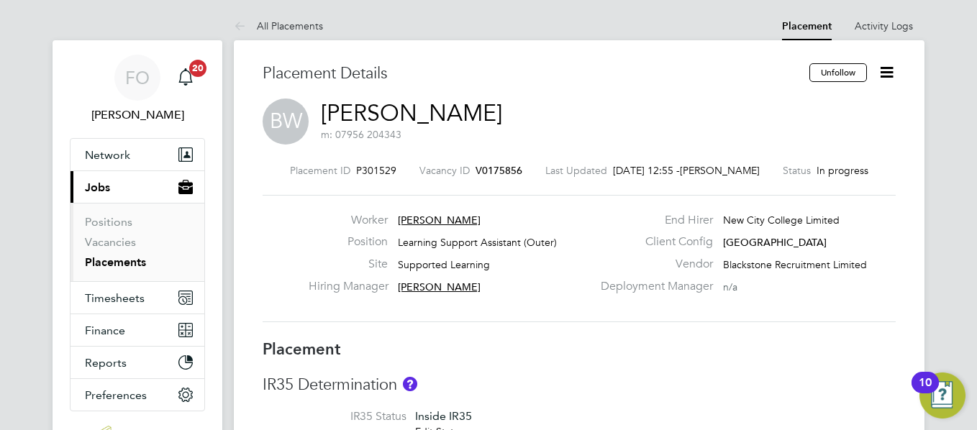
click at [476, 170] on span "V0175856" at bounding box center [499, 170] width 47 height 13
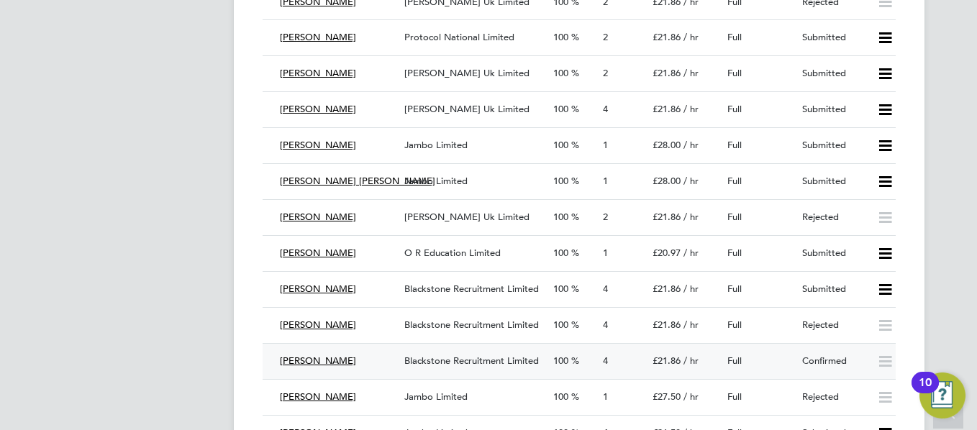
click at [784, 355] on div "Full" at bounding box center [759, 362] width 75 height 24
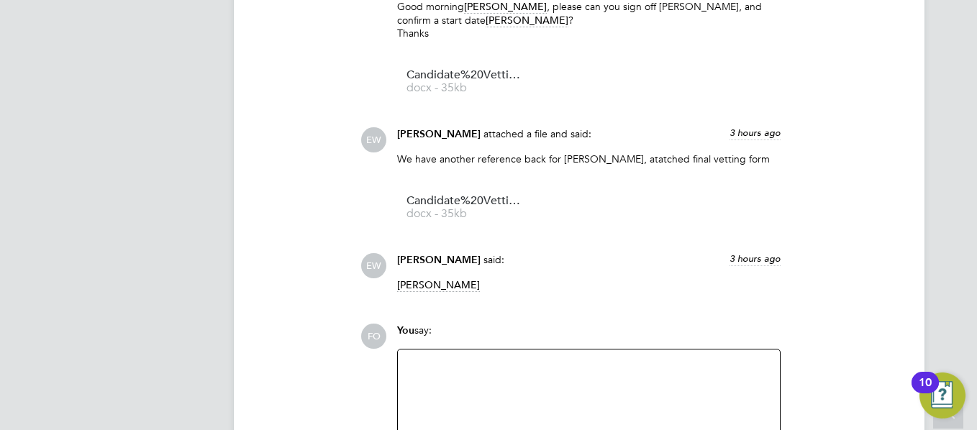
click at [424, 358] on div at bounding box center [589, 389] width 365 height 62
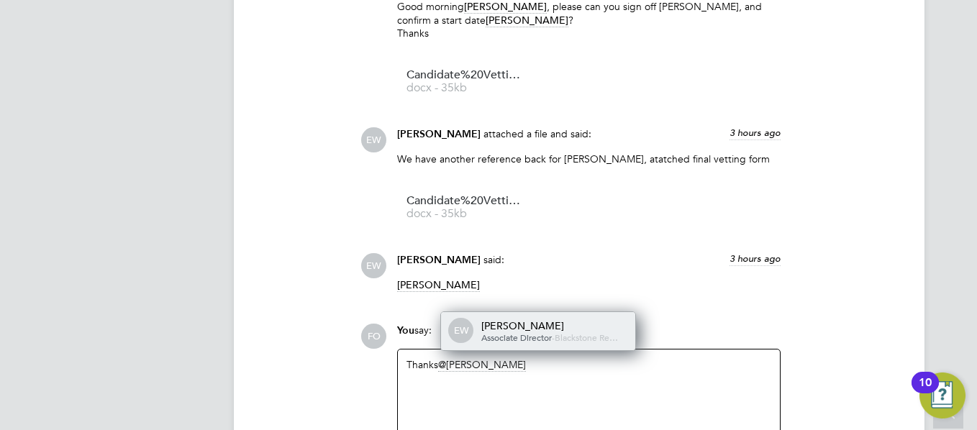
click at [499, 320] on div "Ella Wratten" at bounding box center [553, 326] width 144 height 13
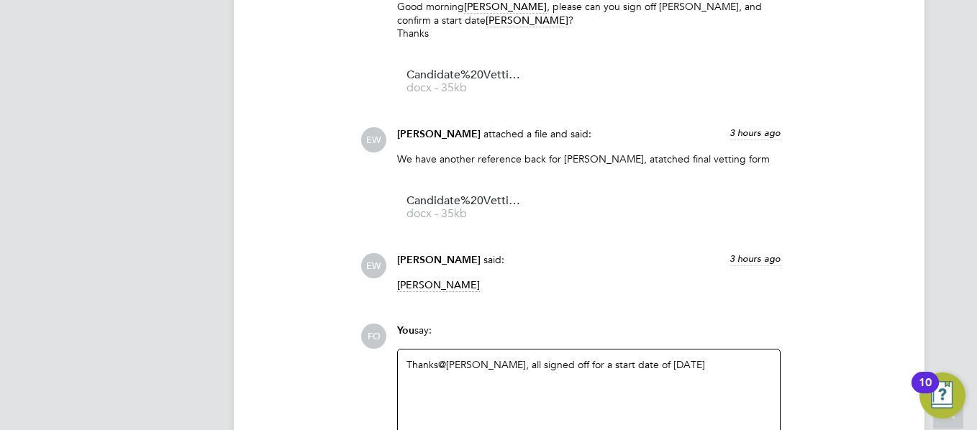
click at [852, 341] on div "FO You say: Thanks @Ella Wratten ​, all signed off for a start date of 03.09.25…" at bounding box center [628, 410] width 535 height 173
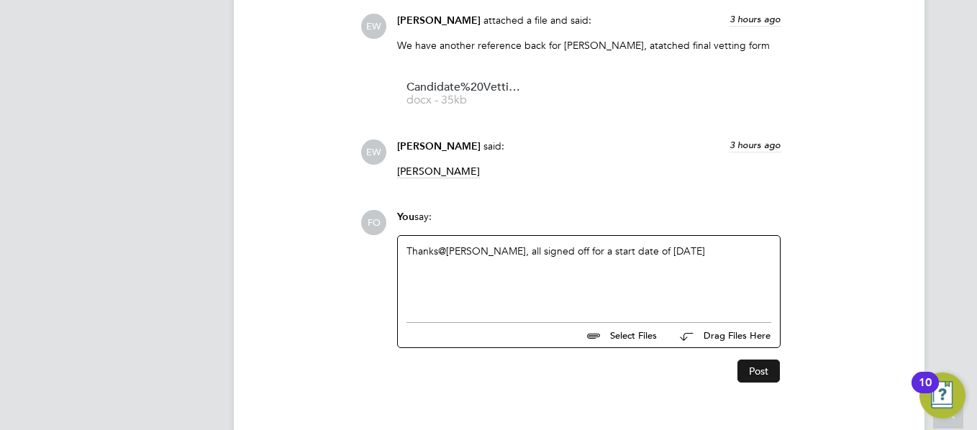
click at [751, 360] on button "Post" at bounding box center [759, 371] width 42 height 23
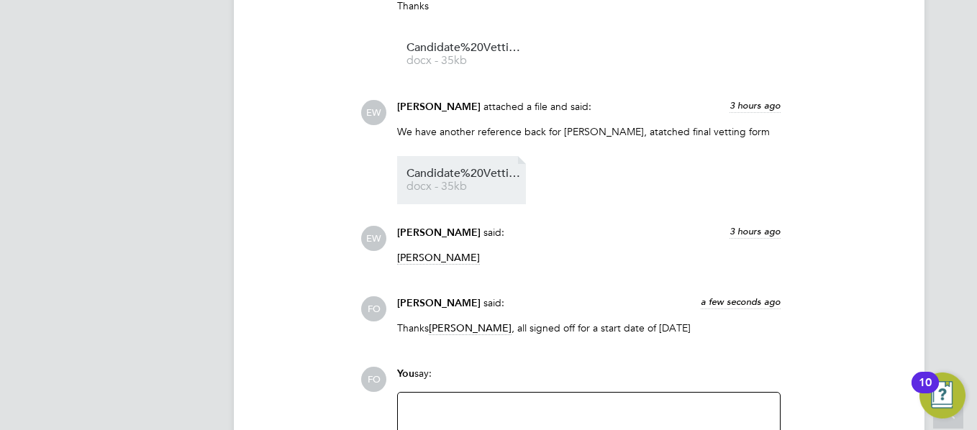
click at [438, 168] on span "Candidate%20Vetting%20Form%20-%20New%20(Joel%20Westbrook)%20final" at bounding box center [464, 173] width 115 height 11
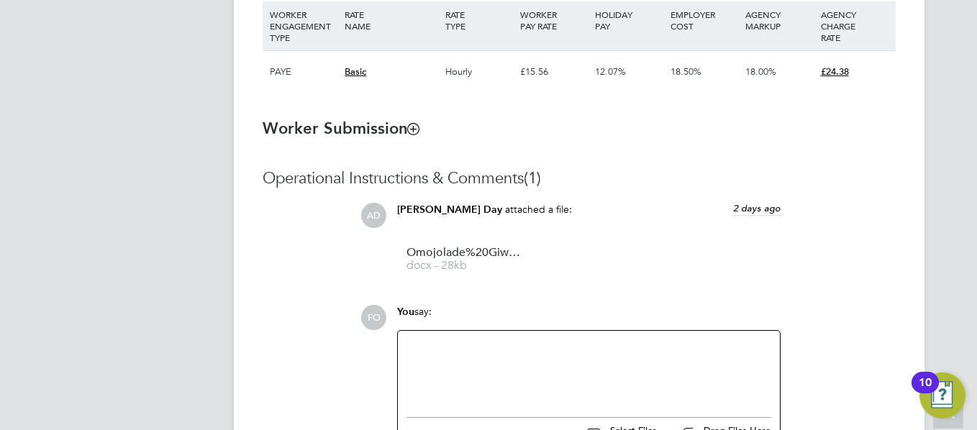
scroll to position [1034, 0]
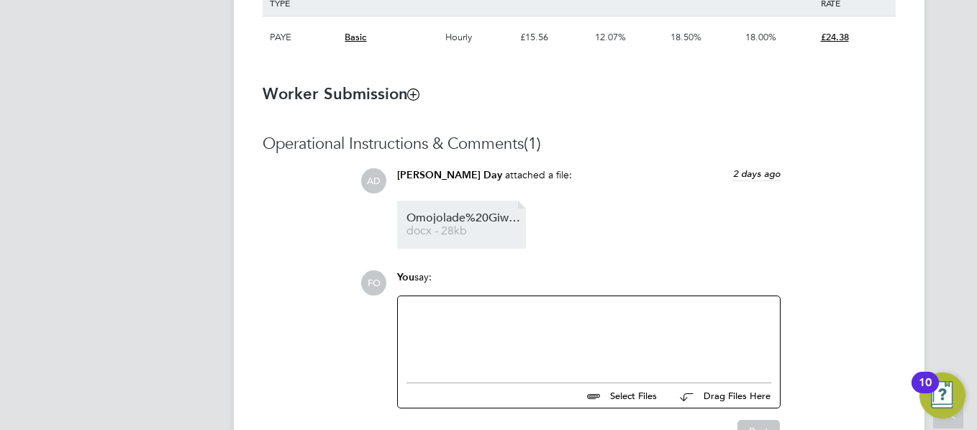
click at [456, 230] on span "docx - 28kb" at bounding box center [464, 231] width 115 height 11
click at [494, 316] on div at bounding box center [589, 336] width 365 height 62
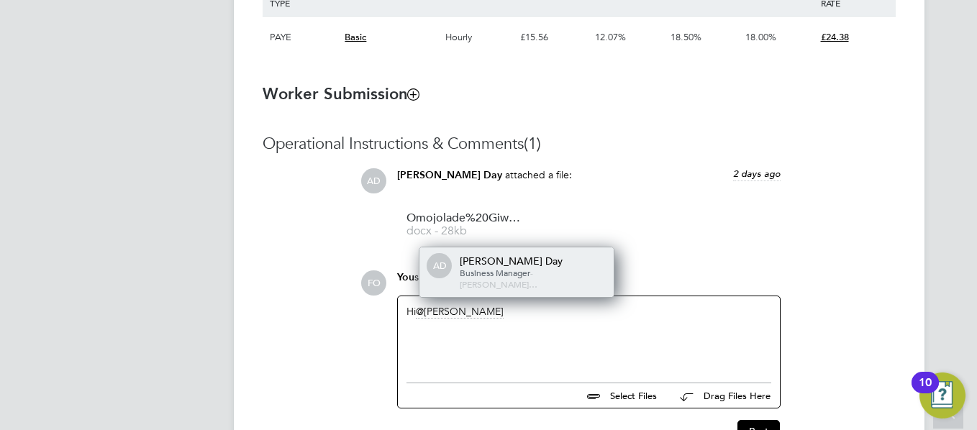
click at [519, 278] on span "Business Manager" at bounding box center [495, 273] width 71 height 12
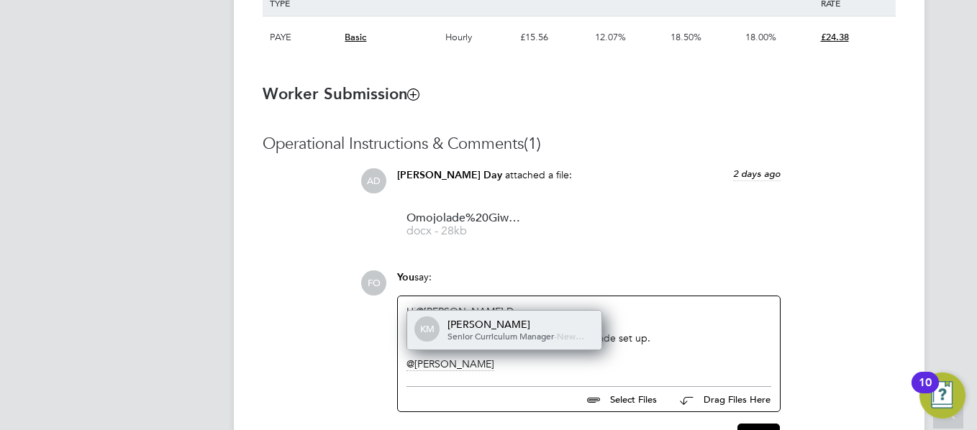
click at [489, 340] on span "Senior Curriculum Manager" at bounding box center [501, 336] width 107 height 12
click at [504, 322] on div "Karen Marcelline" at bounding box center [536, 324] width 144 height 13
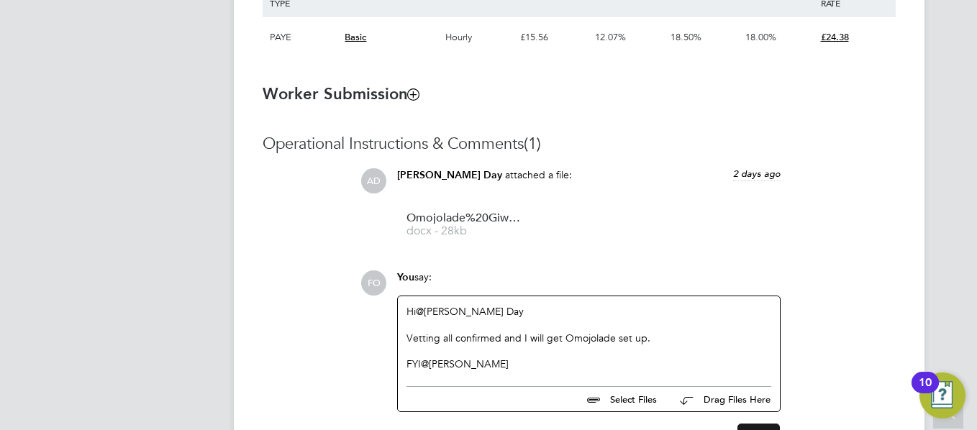
click at [756, 427] on button "Post" at bounding box center [759, 435] width 42 height 23
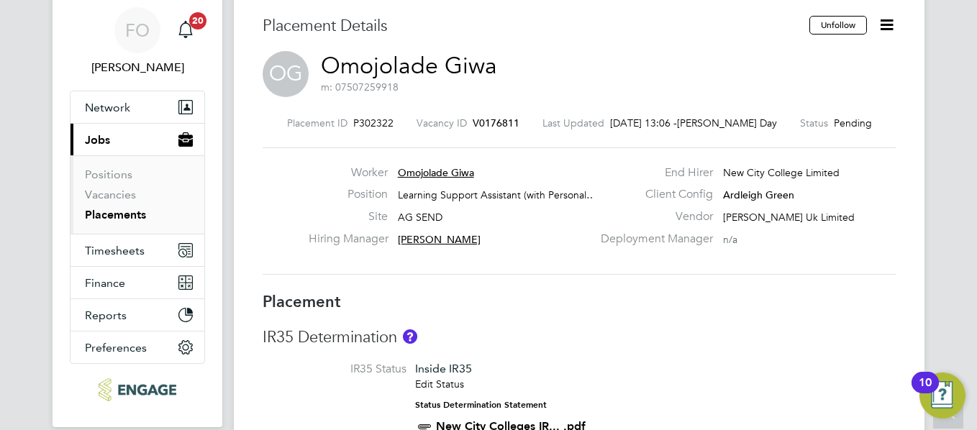
scroll to position [0, 0]
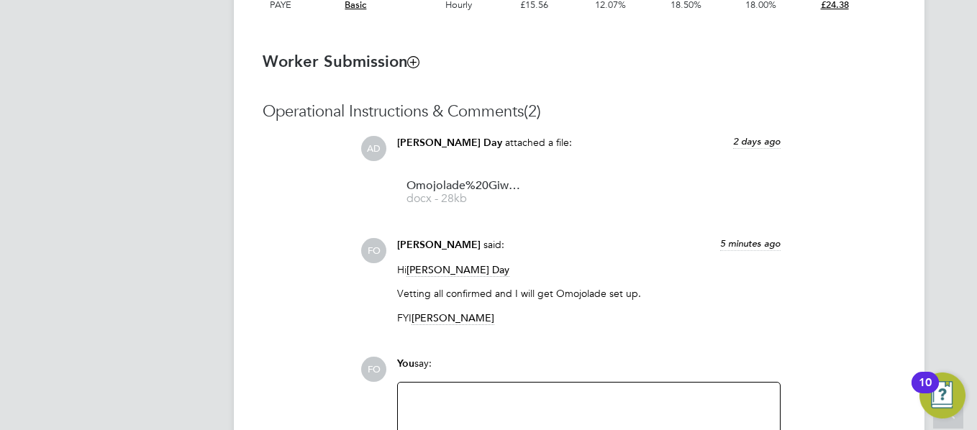
scroll to position [1151, 0]
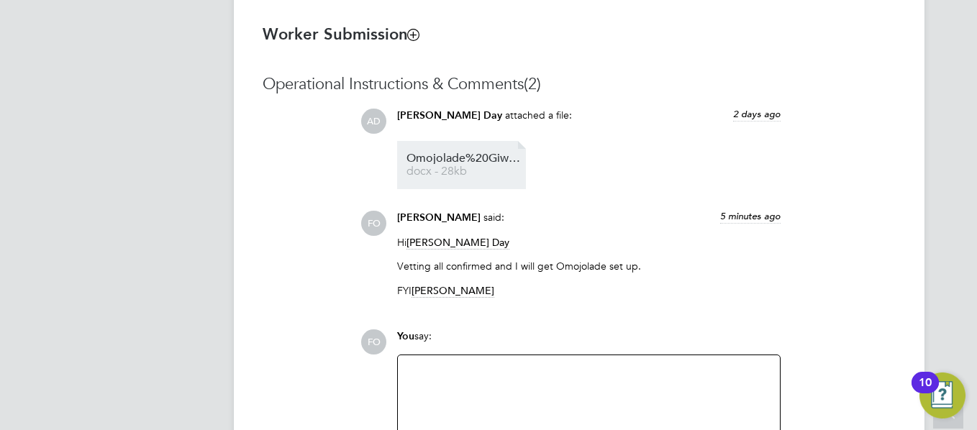
click at [448, 177] on li "Omojolade%20Giwa%20Vetting%20Form docx - 28kb" at bounding box center [461, 165] width 129 height 48
click at [420, 173] on span "docx - 28kb" at bounding box center [464, 171] width 115 height 11
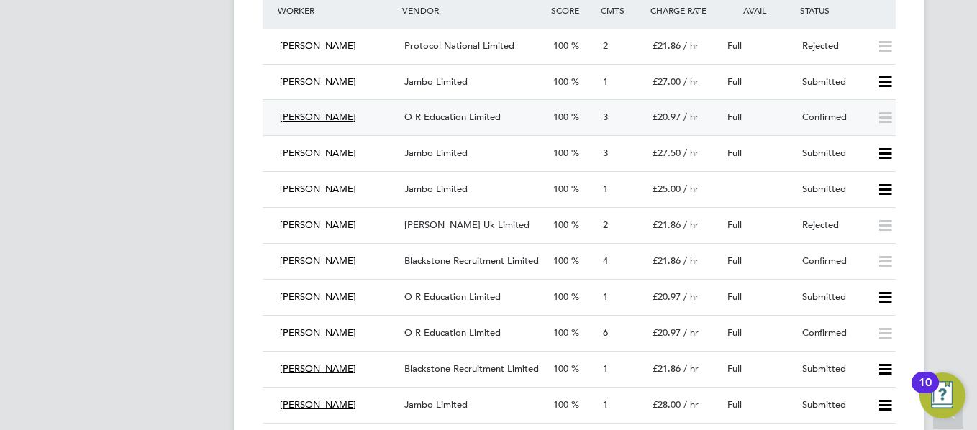
click at [815, 106] on div "Confirmed" at bounding box center [834, 118] width 75 height 24
